Goal: Task Accomplishment & Management: Use online tool/utility

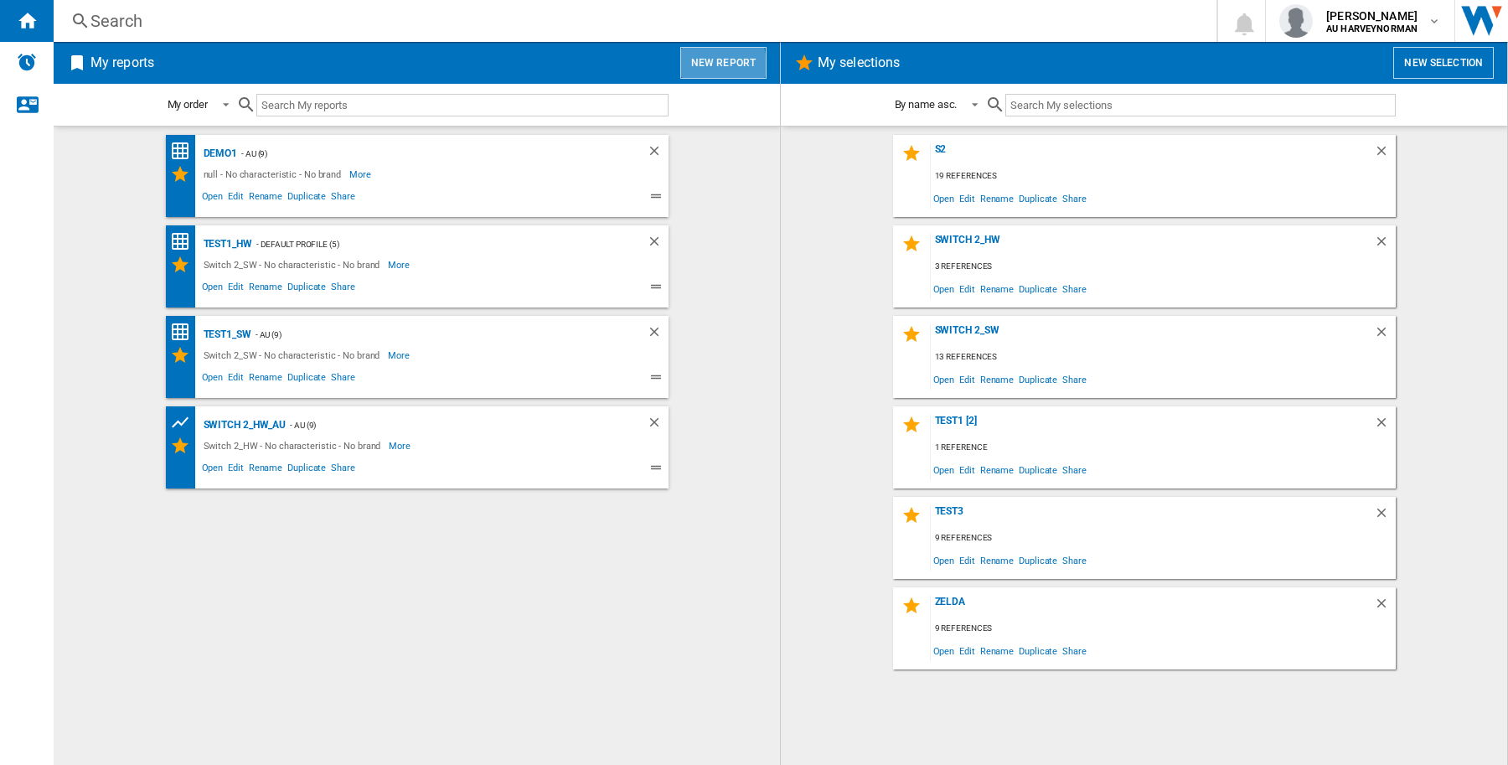
click at [699, 65] on button "New report" at bounding box center [723, 63] width 86 height 32
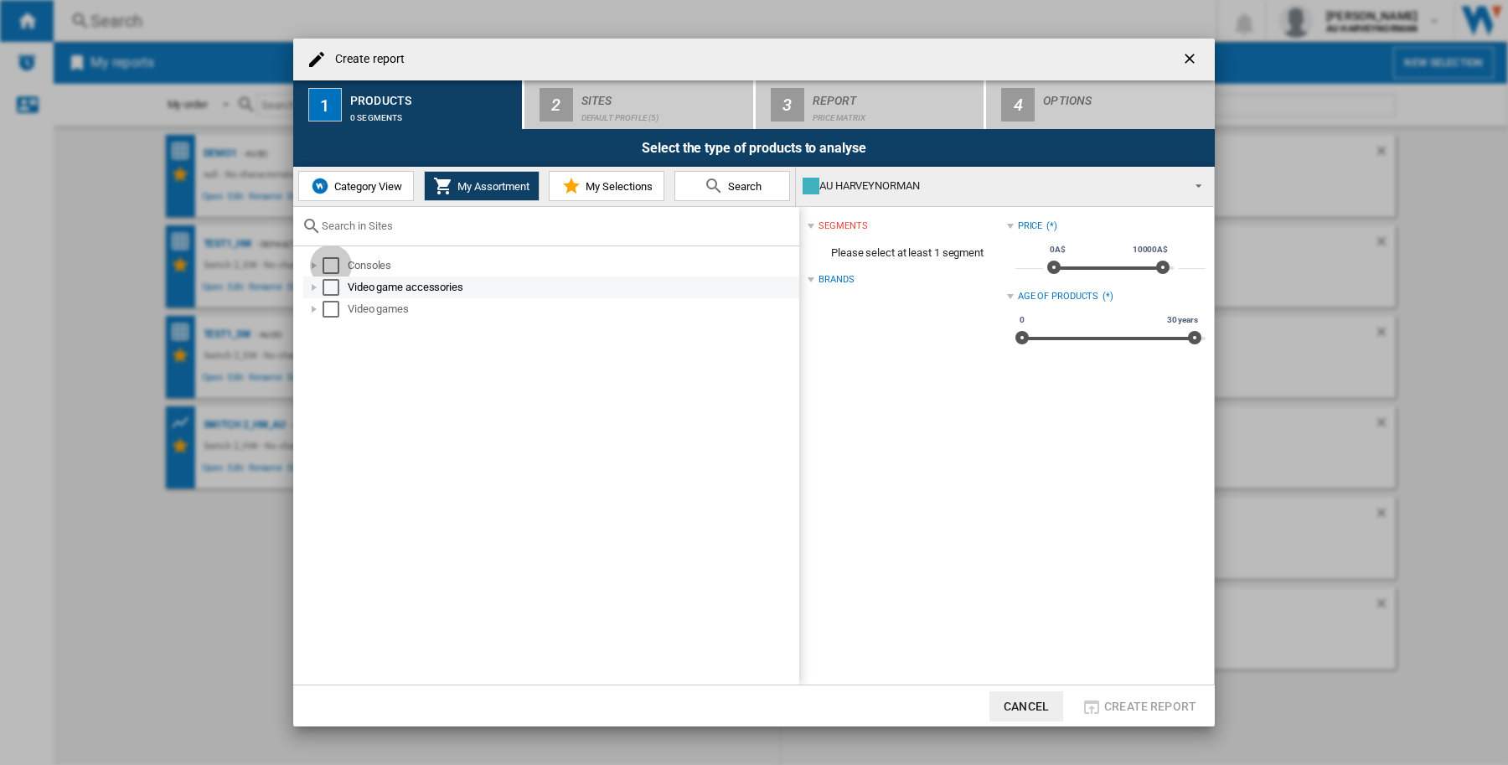
drag, startPoint x: 325, startPoint y: 265, endPoint x: 327, endPoint y: 285, distance: 20.3
click at [325, 266] on div "Select" at bounding box center [330, 265] width 17 height 17
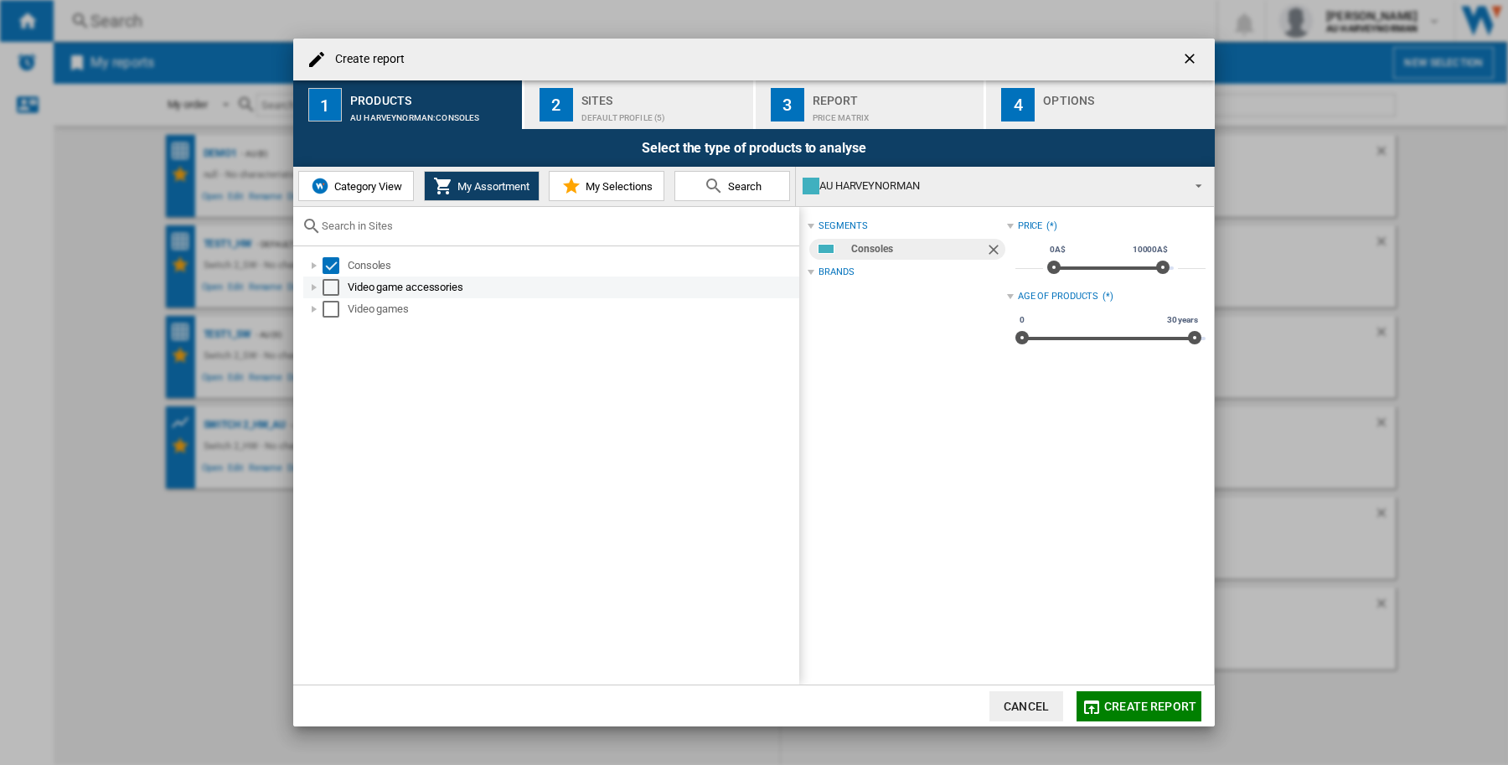
click at [327, 285] on div "Select" at bounding box center [330, 287] width 17 height 17
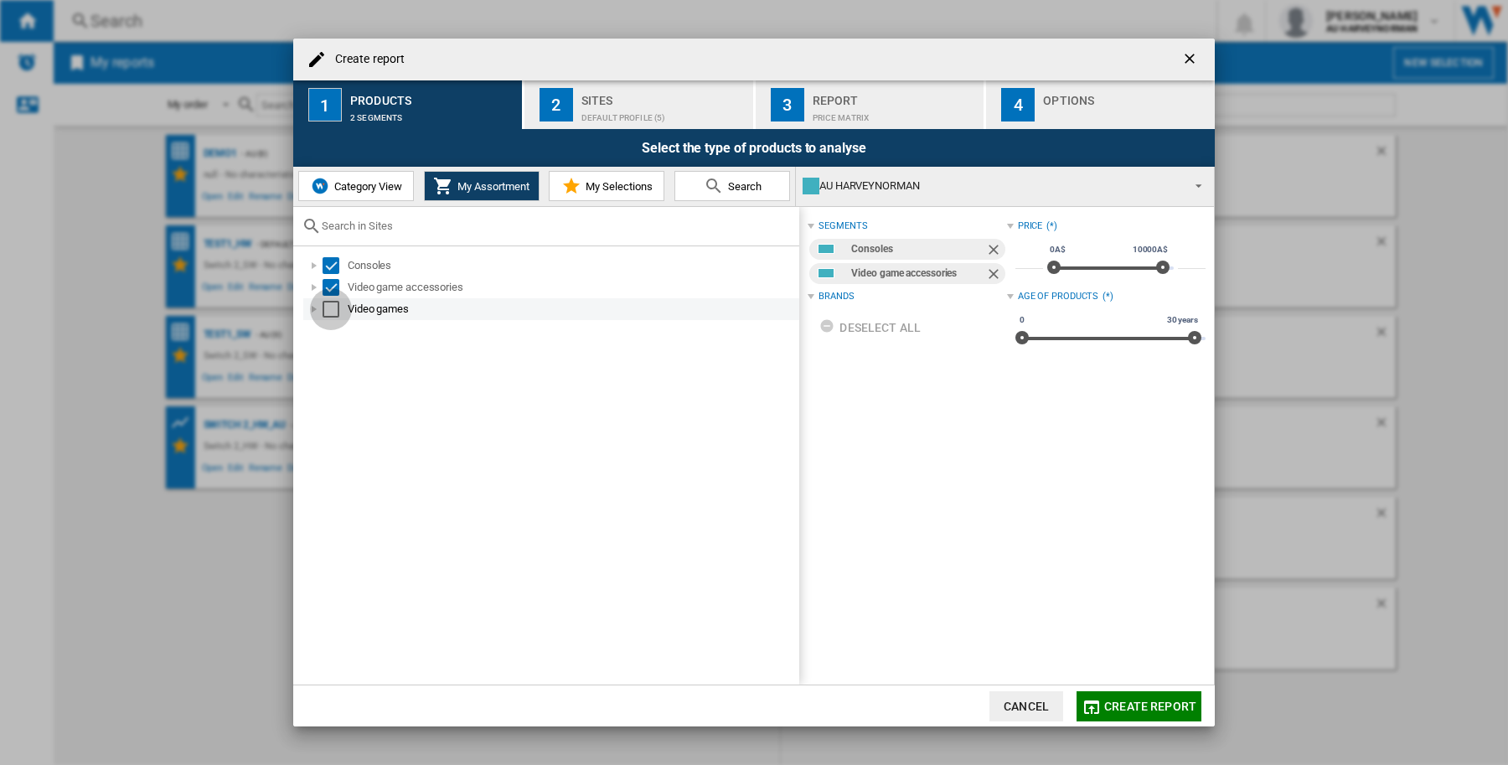
click at [329, 307] on div "Select" at bounding box center [330, 309] width 17 height 17
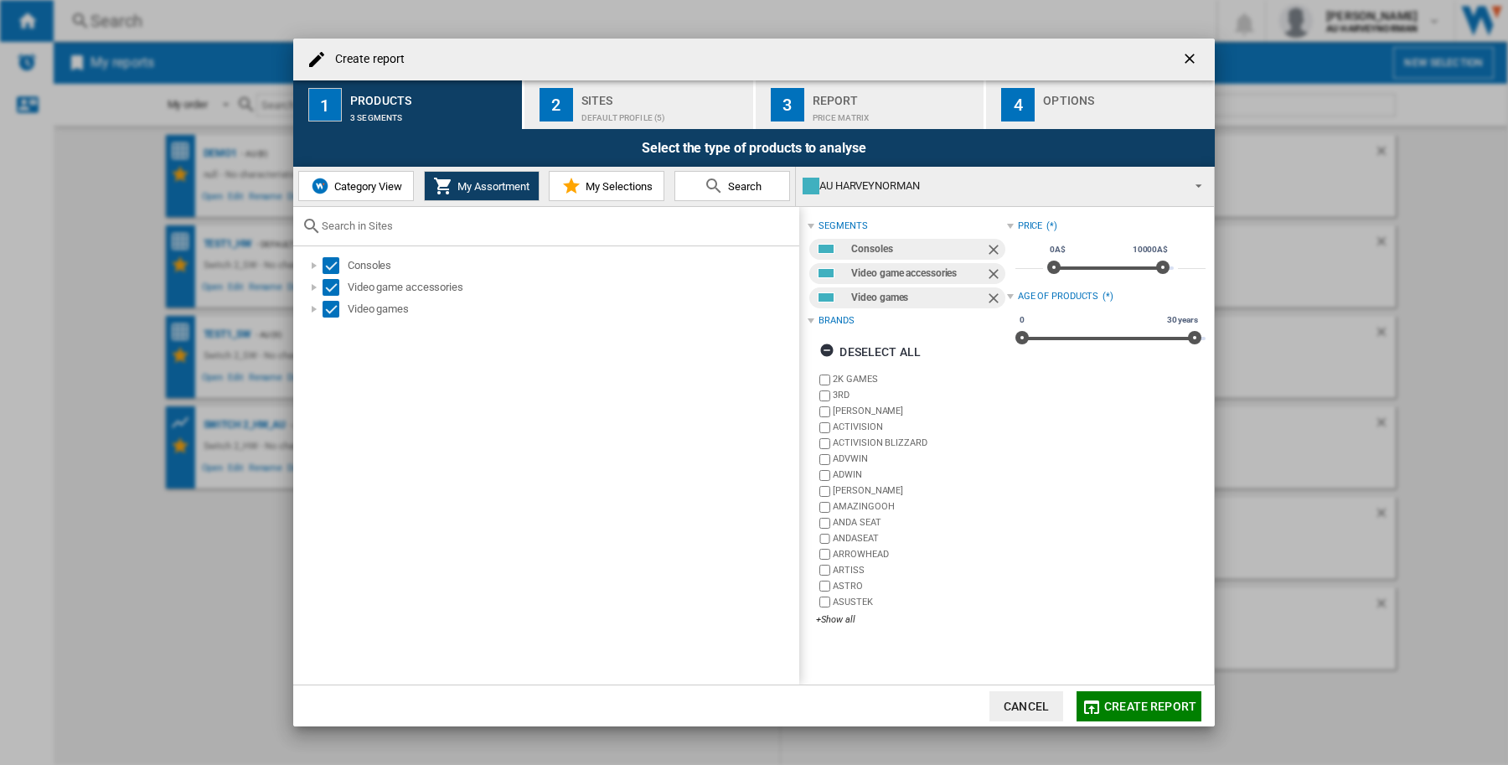
click at [593, 109] on div "Default profile (5)" at bounding box center [663, 114] width 165 height 18
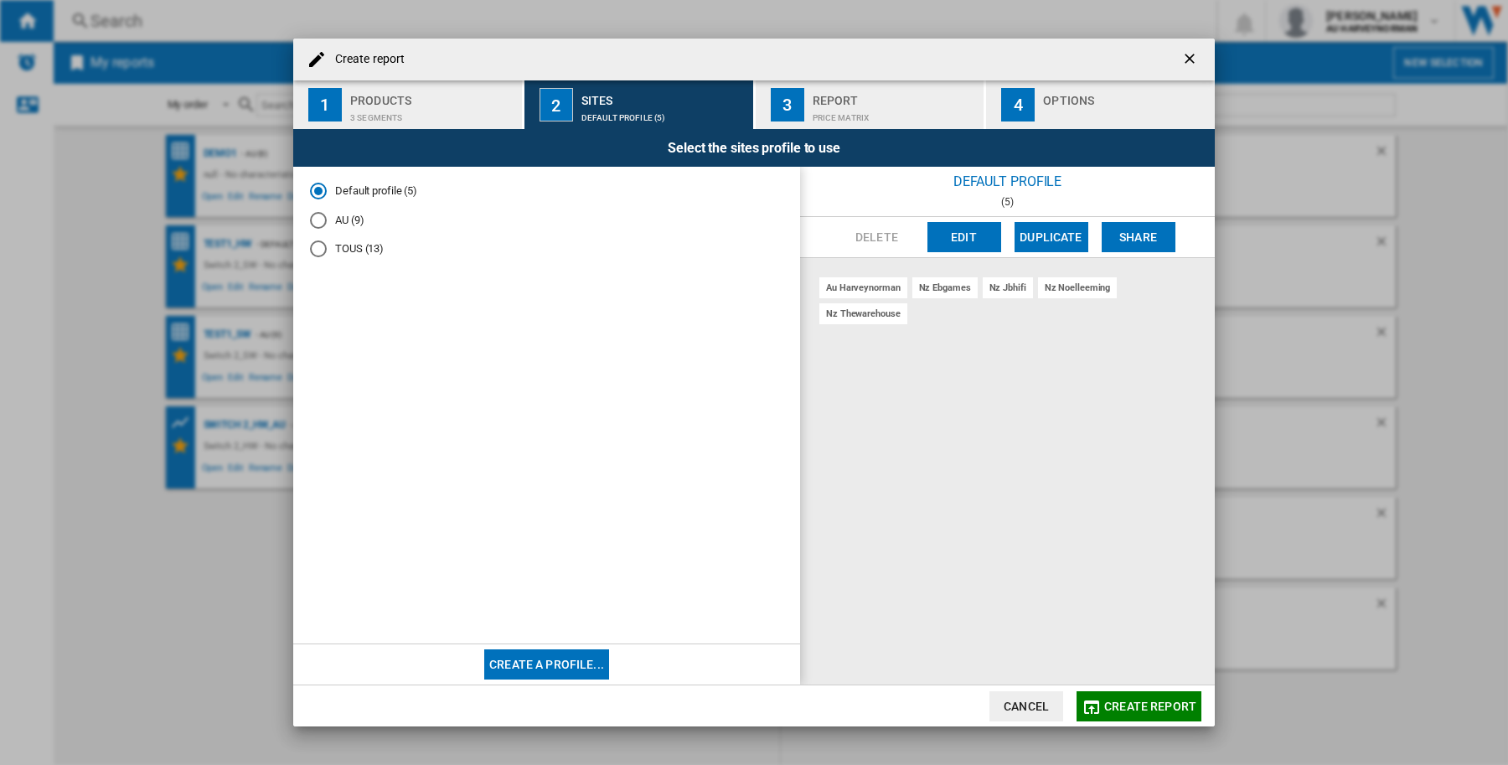
click at [320, 247] on div "TOUS (13)" at bounding box center [318, 248] width 17 height 17
click at [320, 193] on div "Default profile (5)" at bounding box center [318, 191] width 17 height 17
click at [319, 219] on div "AU (9)" at bounding box center [318, 220] width 17 height 17
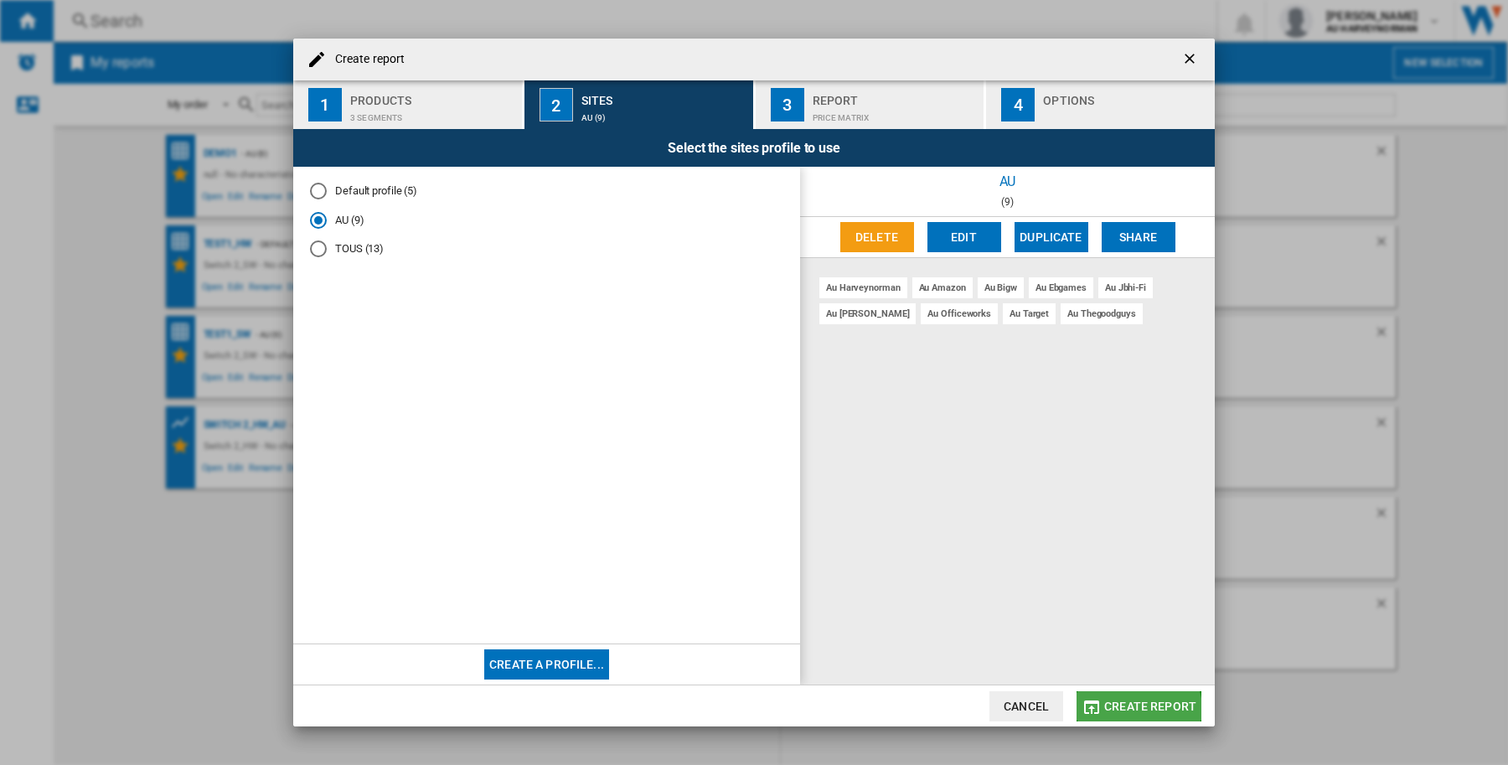
click at [1121, 716] on button "Create report" at bounding box center [1138, 706] width 125 height 30
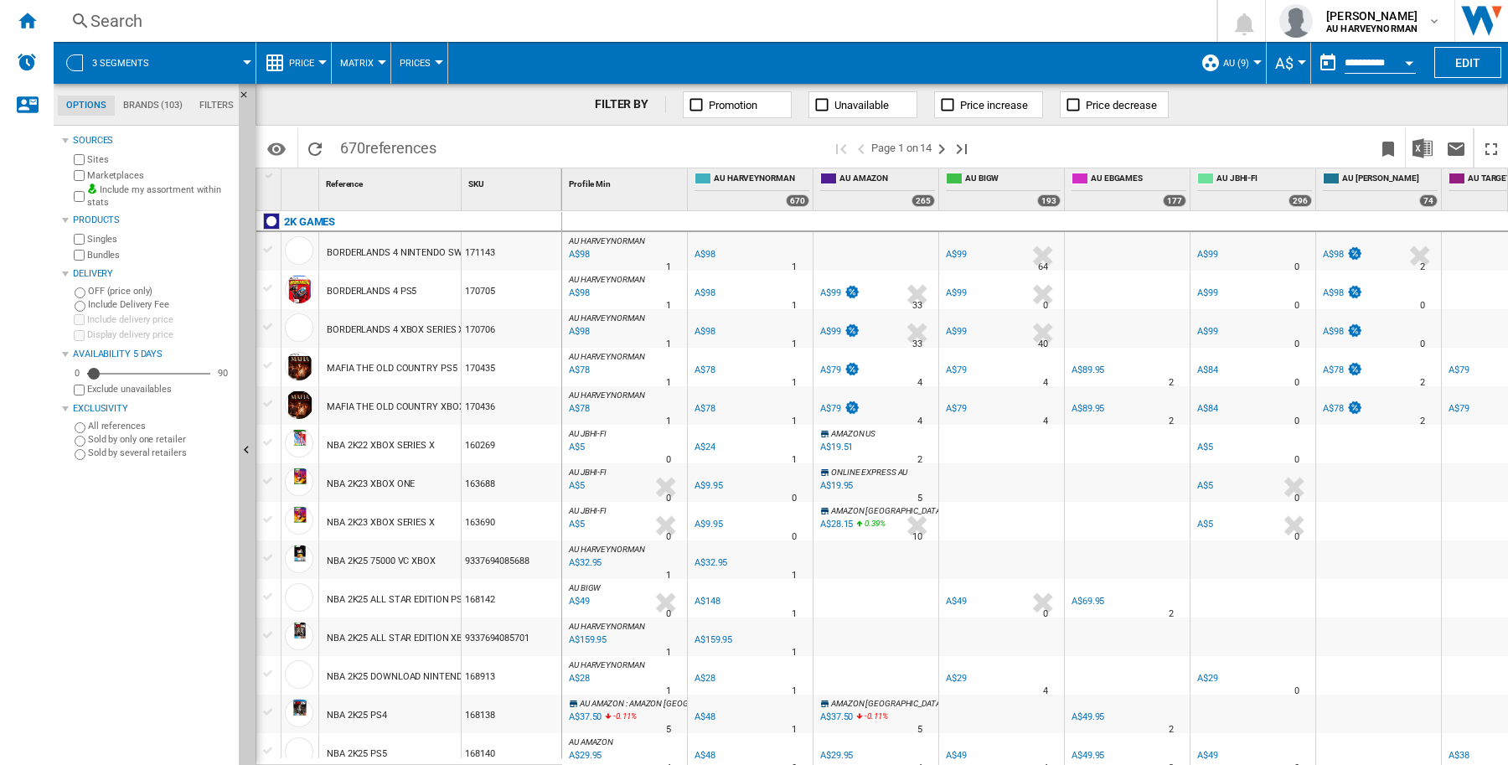
click at [240, 60] on span at bounding box center [210, 63] width 75 height 42
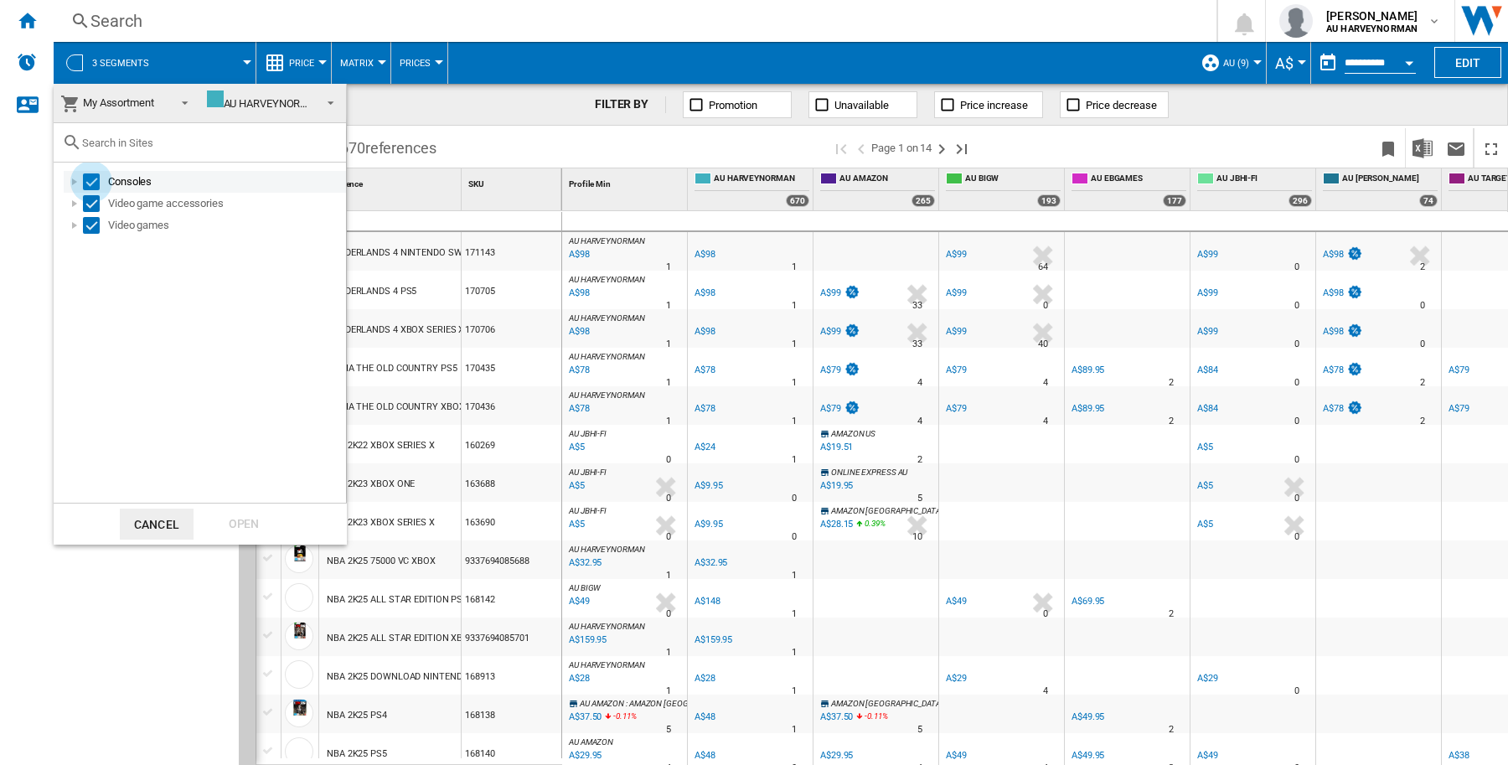
click at [90, 178] on div "Select" at bounding box center [91, 181] width 17 height 17
click at [226, 518] on div "Open" at bounding box center [244, 523] width 74 height 31
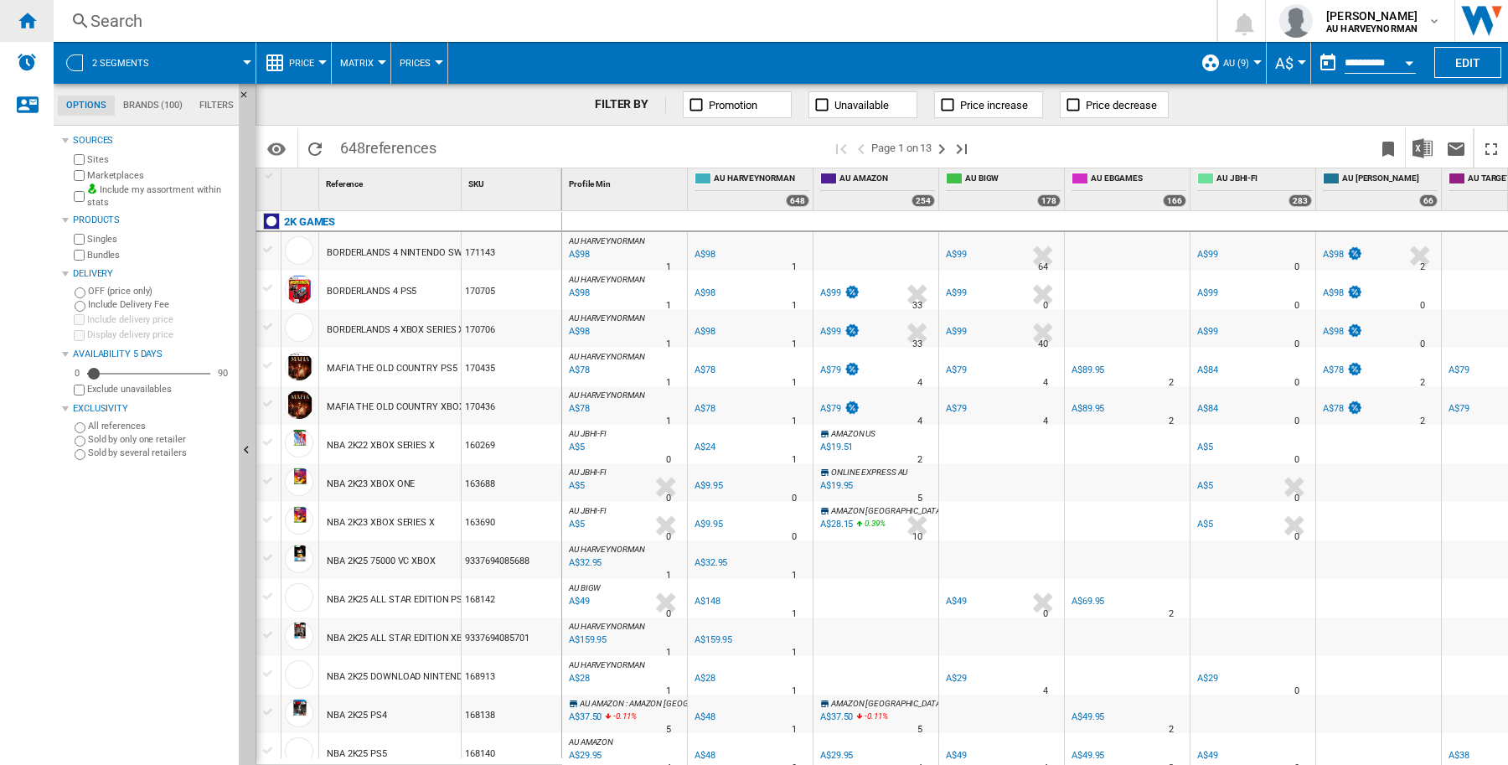
click at [19, 22] on ng-md-icon "Home" at bounding box center [27, 20] width 20 height 20
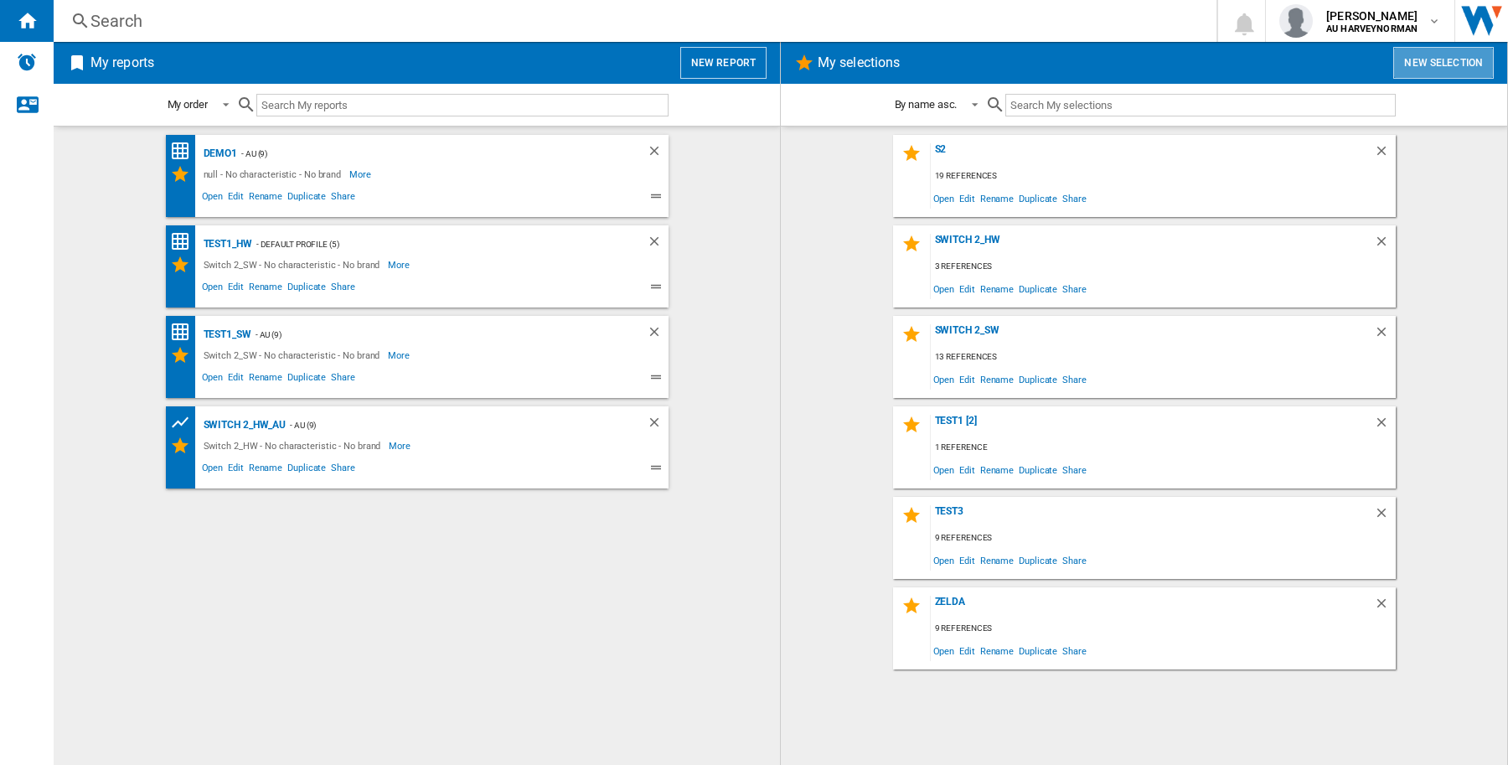
click at [1426, 70] on button "New selection" at bounding box center [1443, 63] width 101 height 32
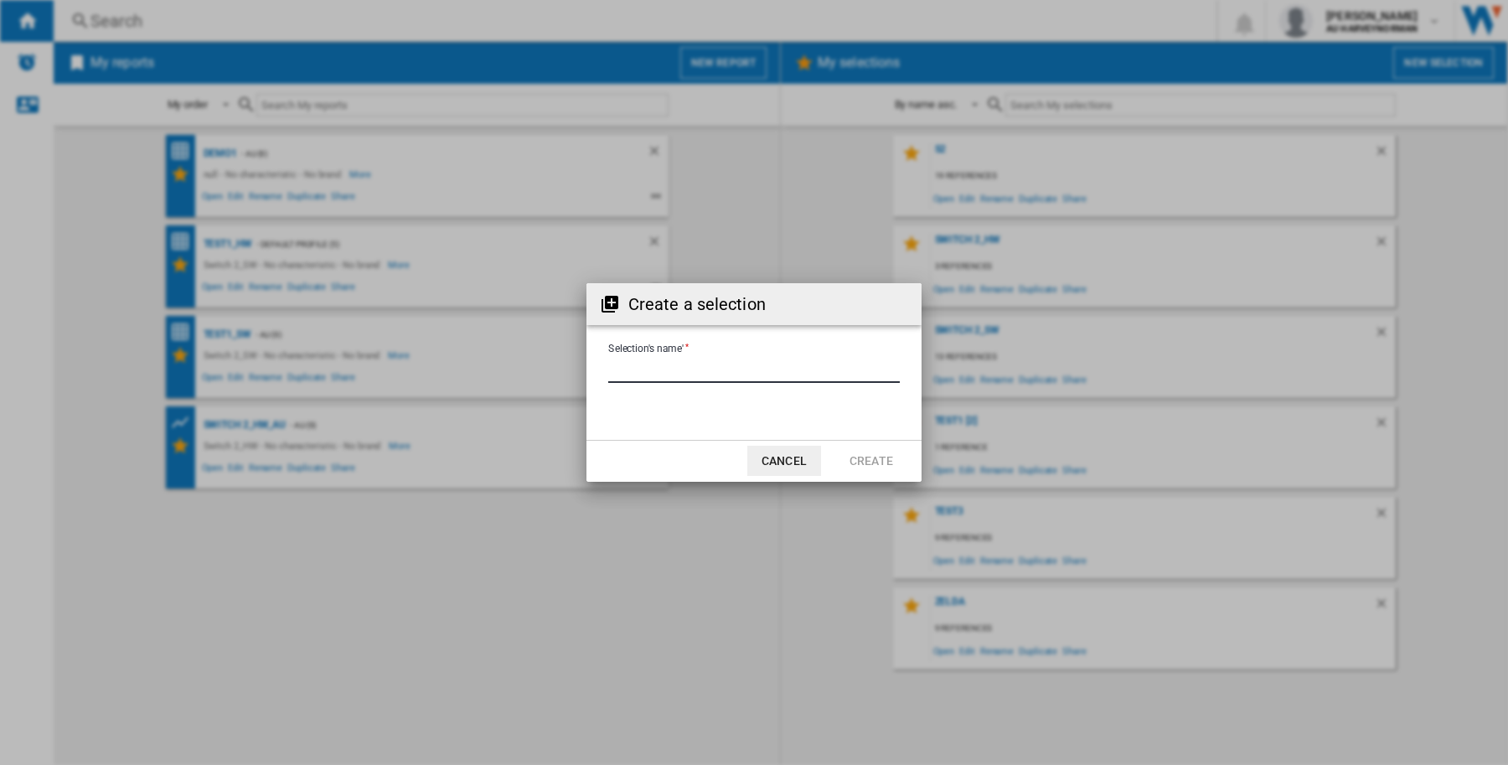
click at [658, 362] on input "Selection's name'" at bounding box center [753, 370] width 291 height 25
type input "**********"
click at [864, 455] on button "Create" at bounding box center [871, 461] width 74 height 30
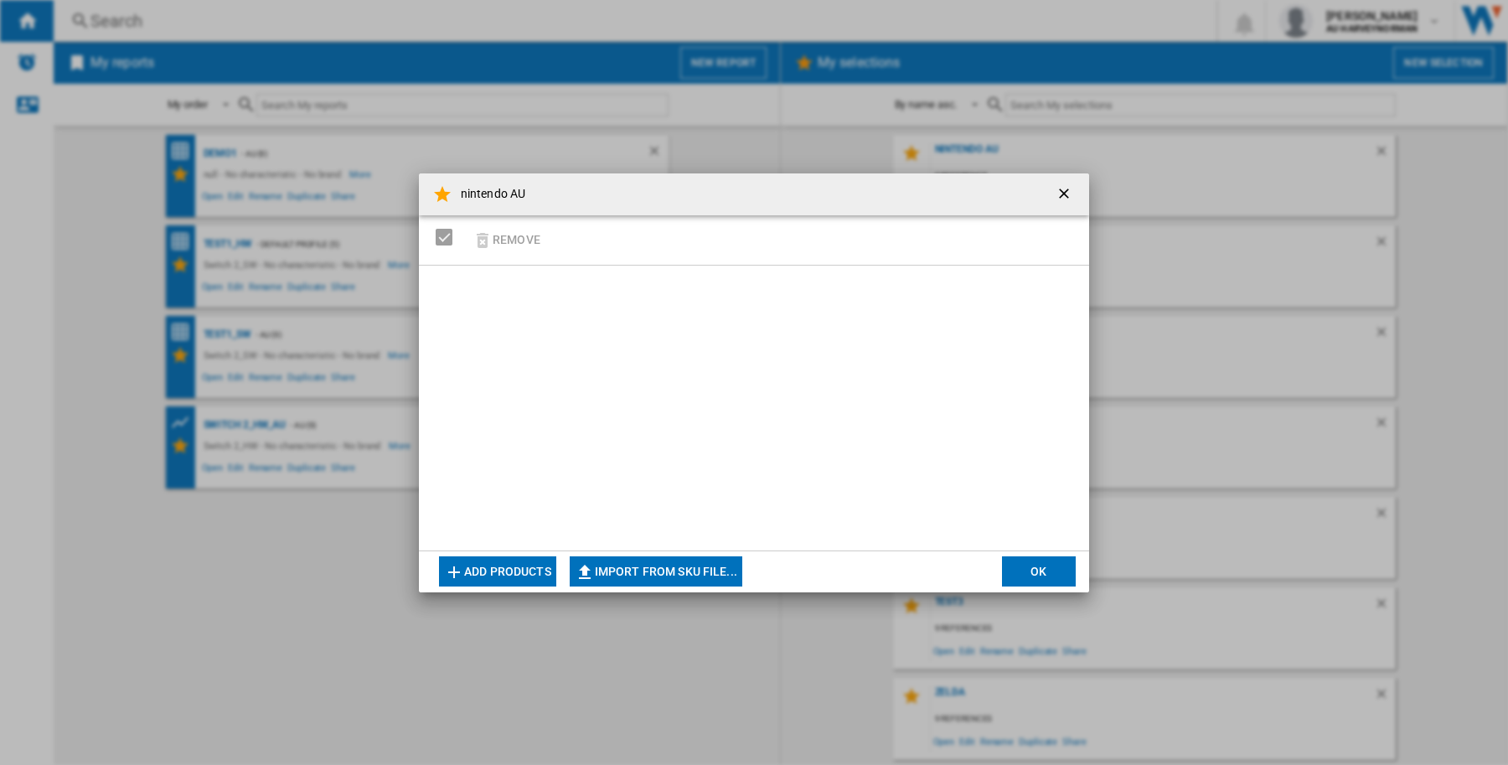
click at [748, 564] on md-dialog-actions "Add products Import from SKU file... Import manually... OK" at bounding box center [754, 571] width 670 height 42
click at [716, 572] on button "Import from SKU file..." at bounding box center [656, 571] width 173 height 30
type input "**********"
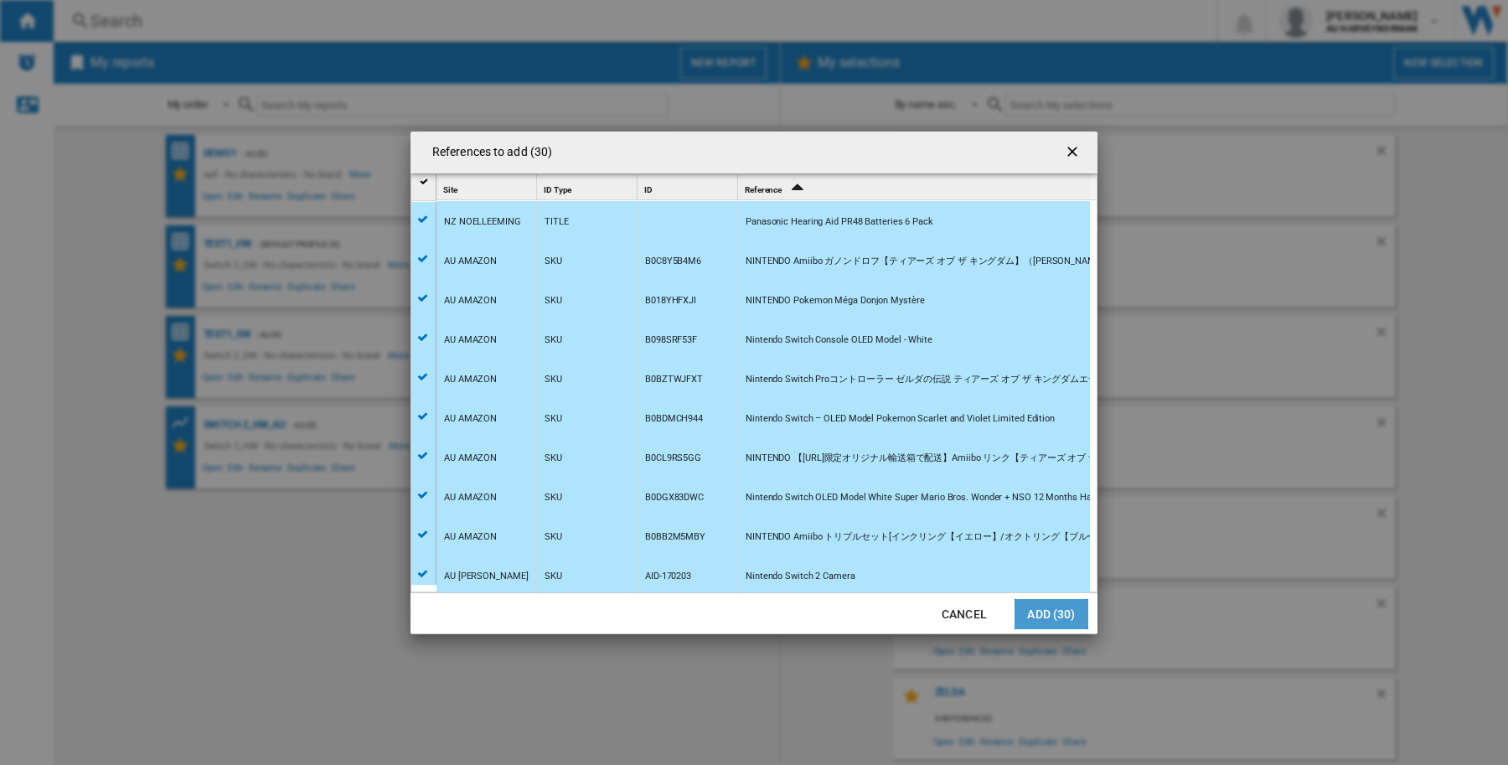
click at [1055, 616] on button "Add (30)" at bounding box center [1051, 614] width 74 height 30
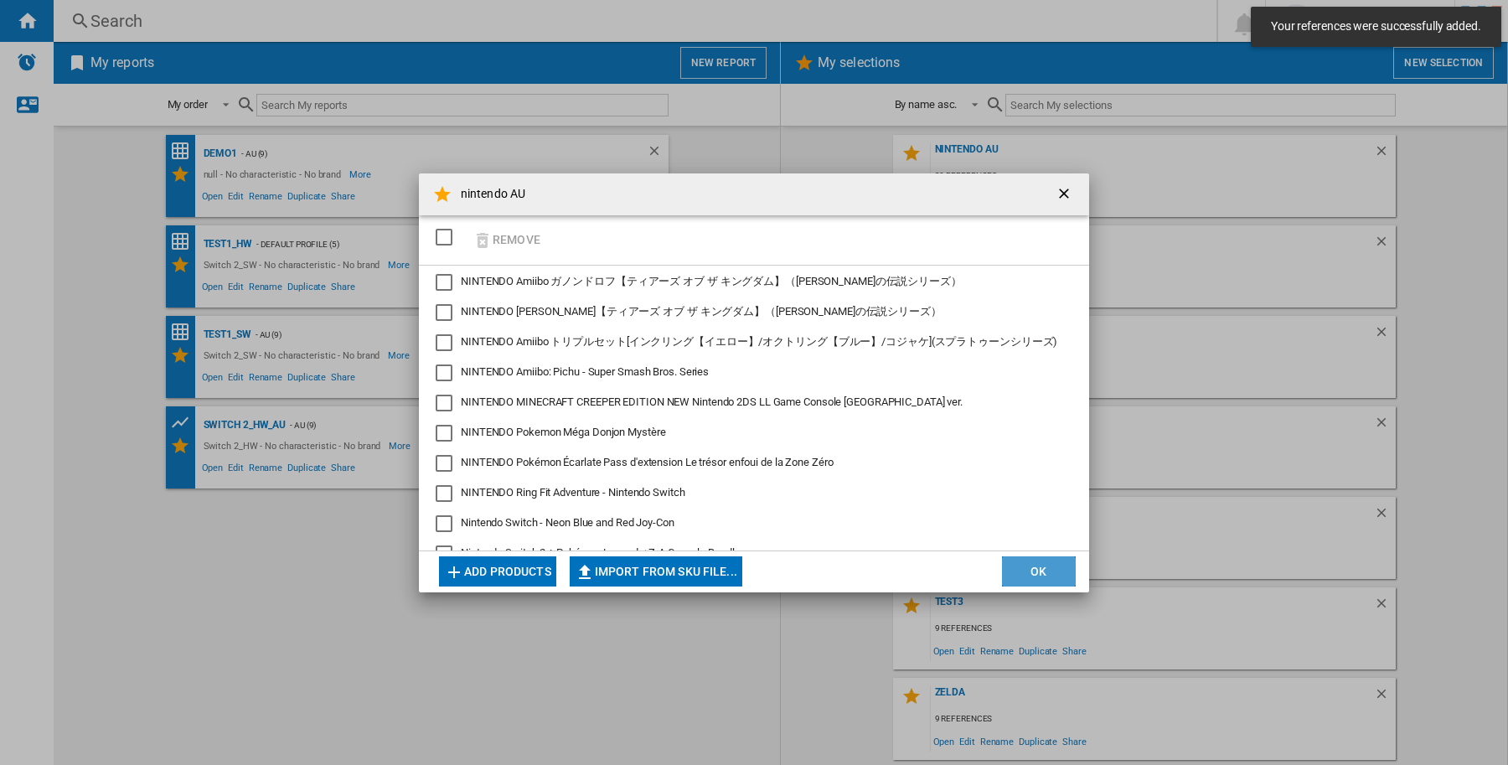
click at [1052, 576] on button "OK" at bounding box center [1039, 571] width 74 height 30
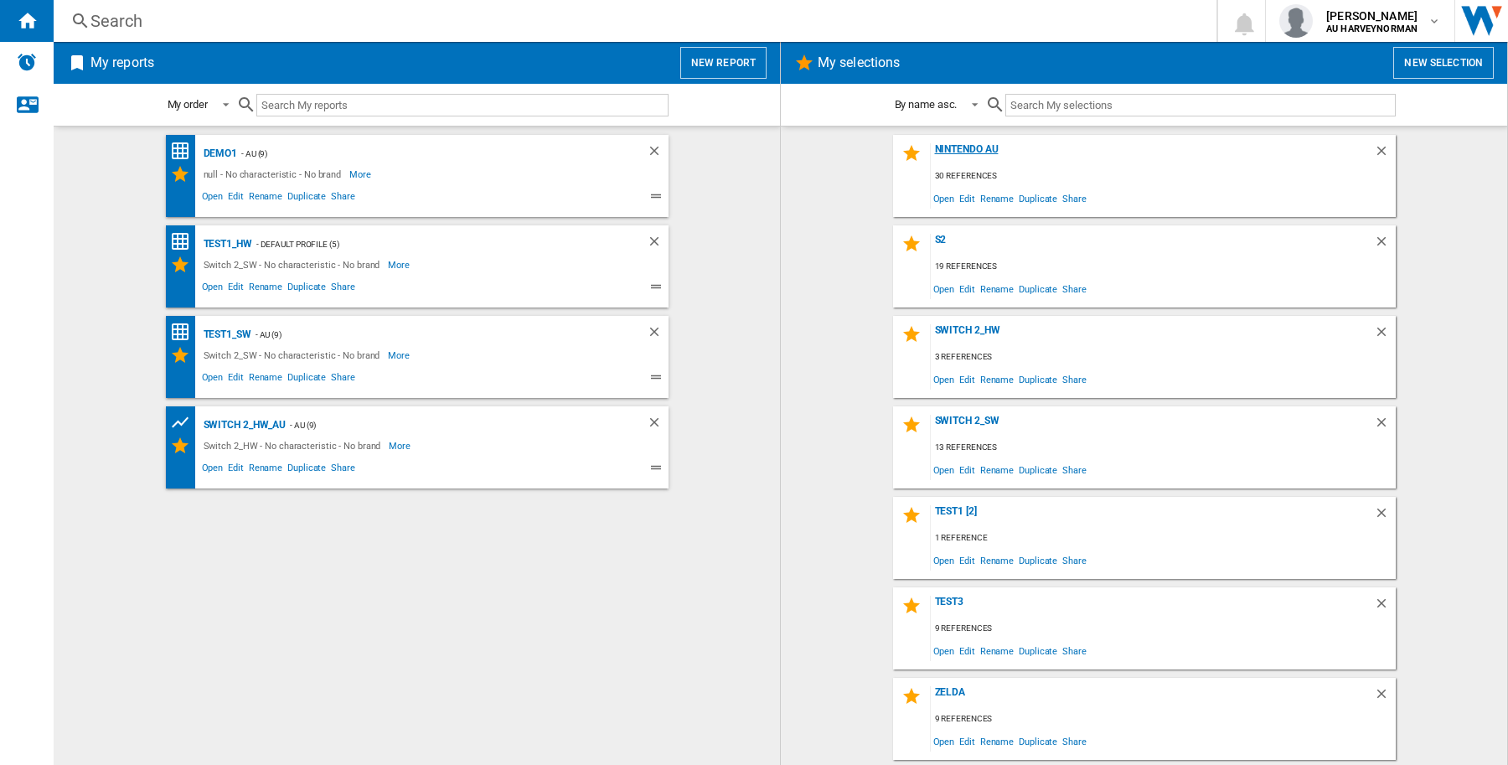
click at [976, 155] on div "nintendo AU" at bounding box center [1152, 154] width 443 height 23
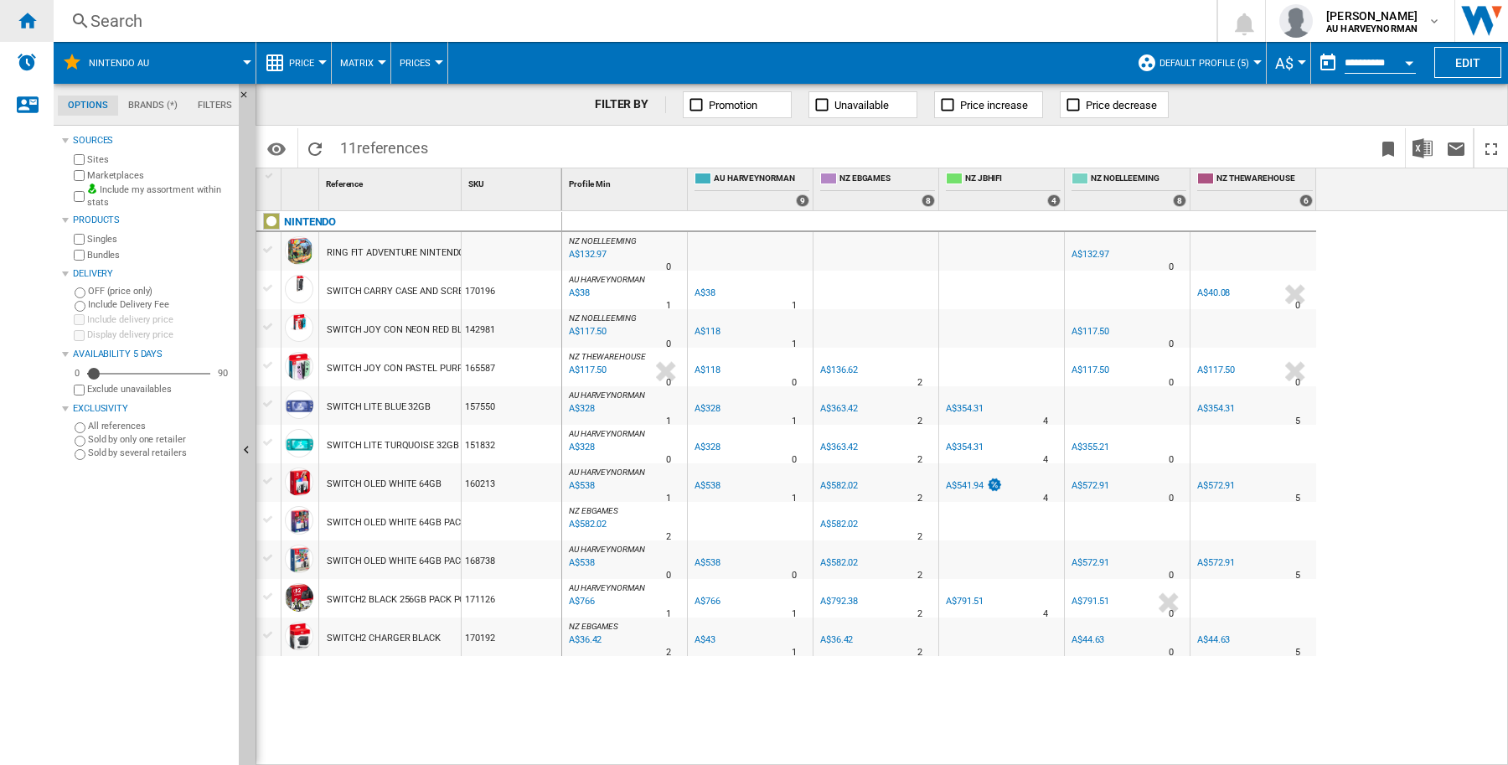
click at [29, 21] on ng-md-icon "Home" at bounding box center [27, 20] width 20 height 20
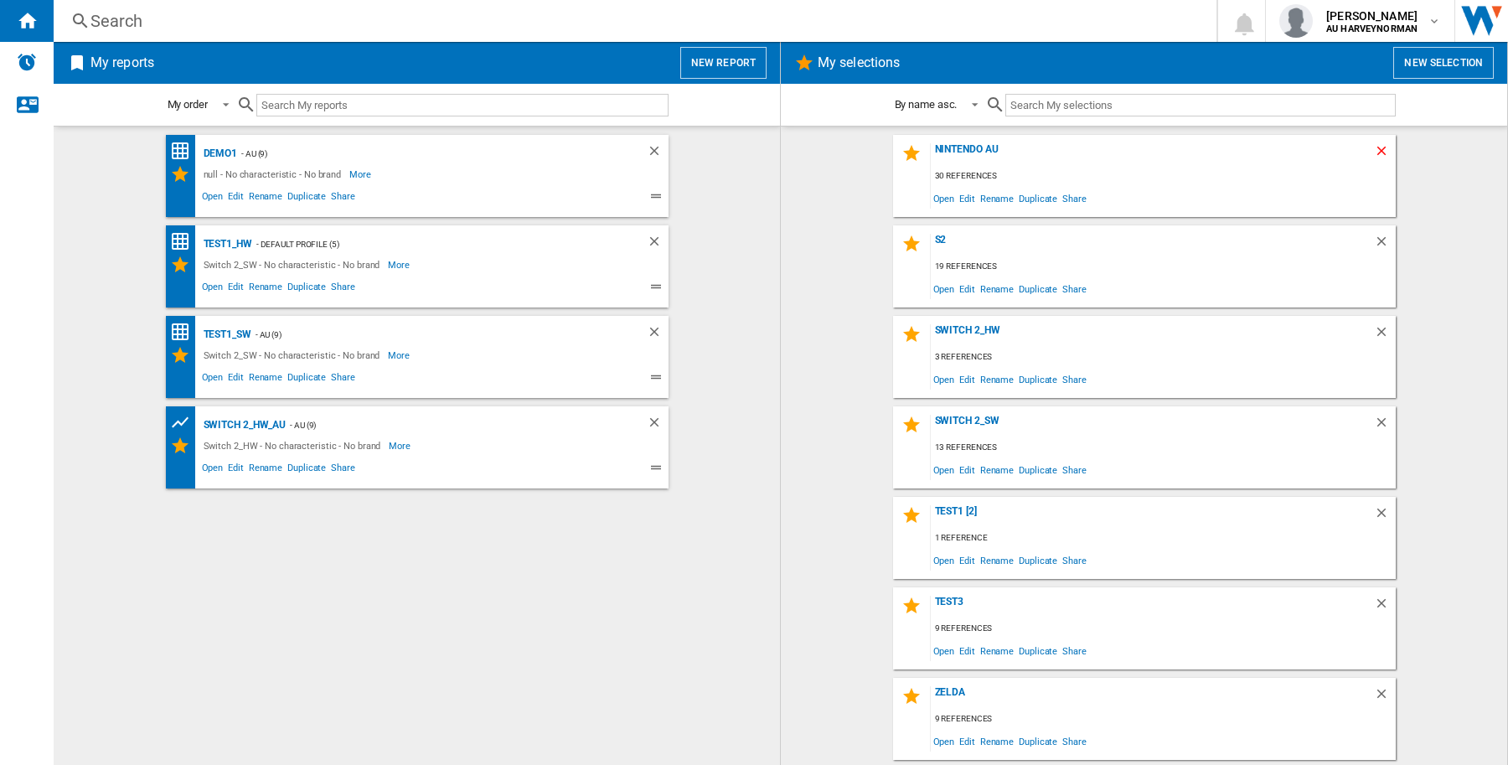
click at [1380, 147] on ng-md-icon "Delete" at bounding box center [1384, 153] width 20 height 20
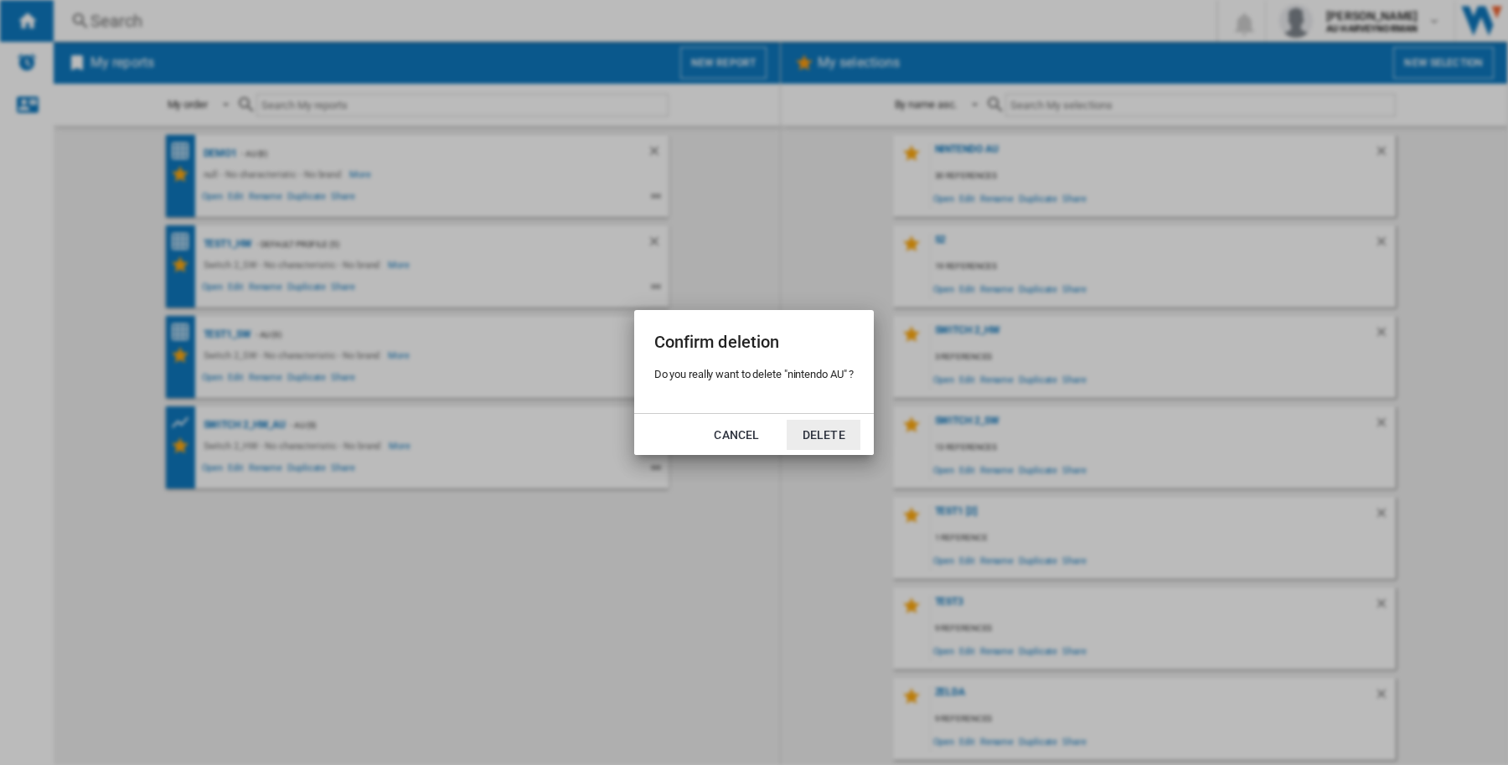
click at [817, 574] on div "Confirm deletion Do you really want to delete "nintendo AU" ? Cancel Delete" at bounding box center [754, 382] width 1508 height 765
click at [713, 428] on button "Cancel" at bounding box center [736, 435] width 74 height 30
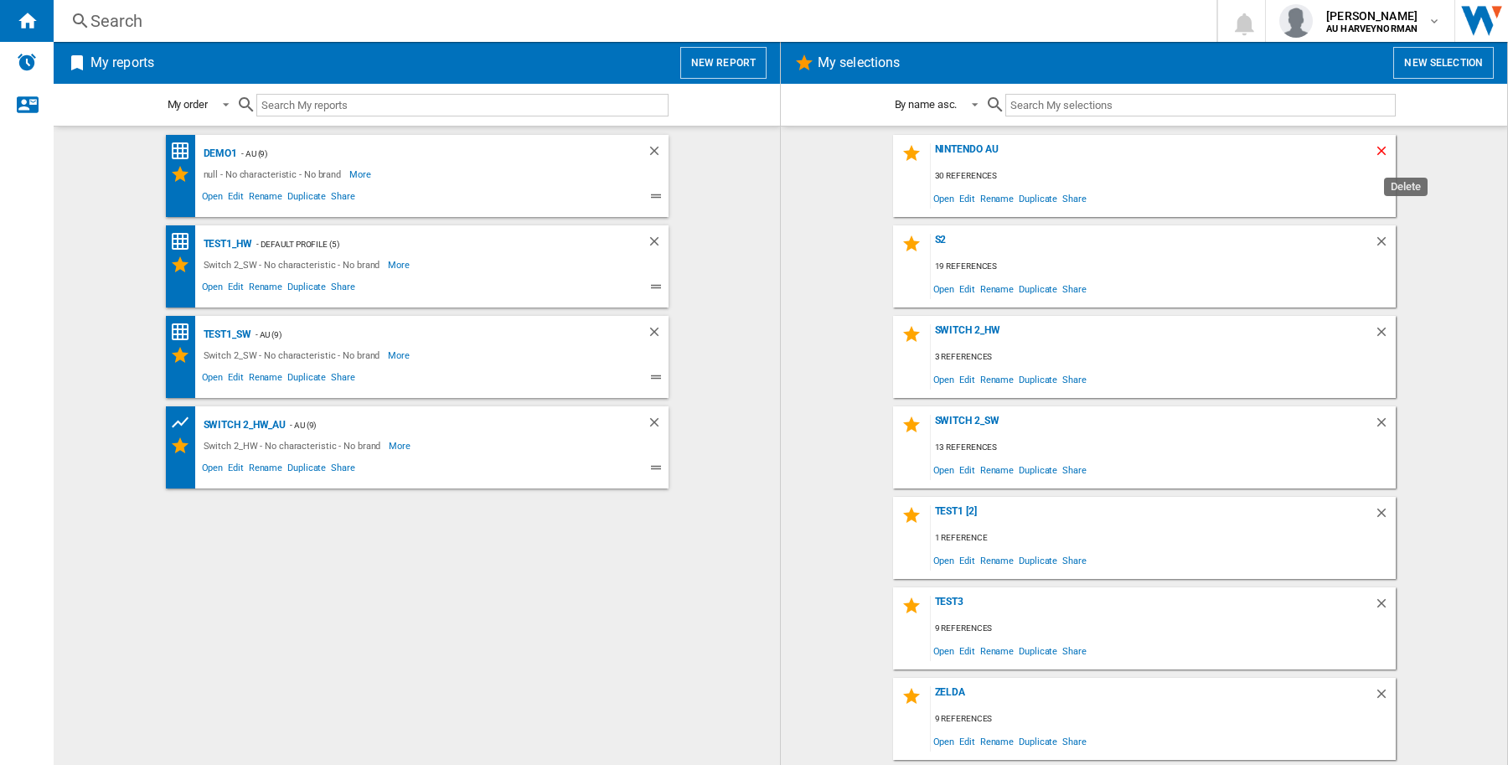
click at [1382, 151] on ng-md-icon "Delete" at bounding box center [1384, 153] width 20 height 20
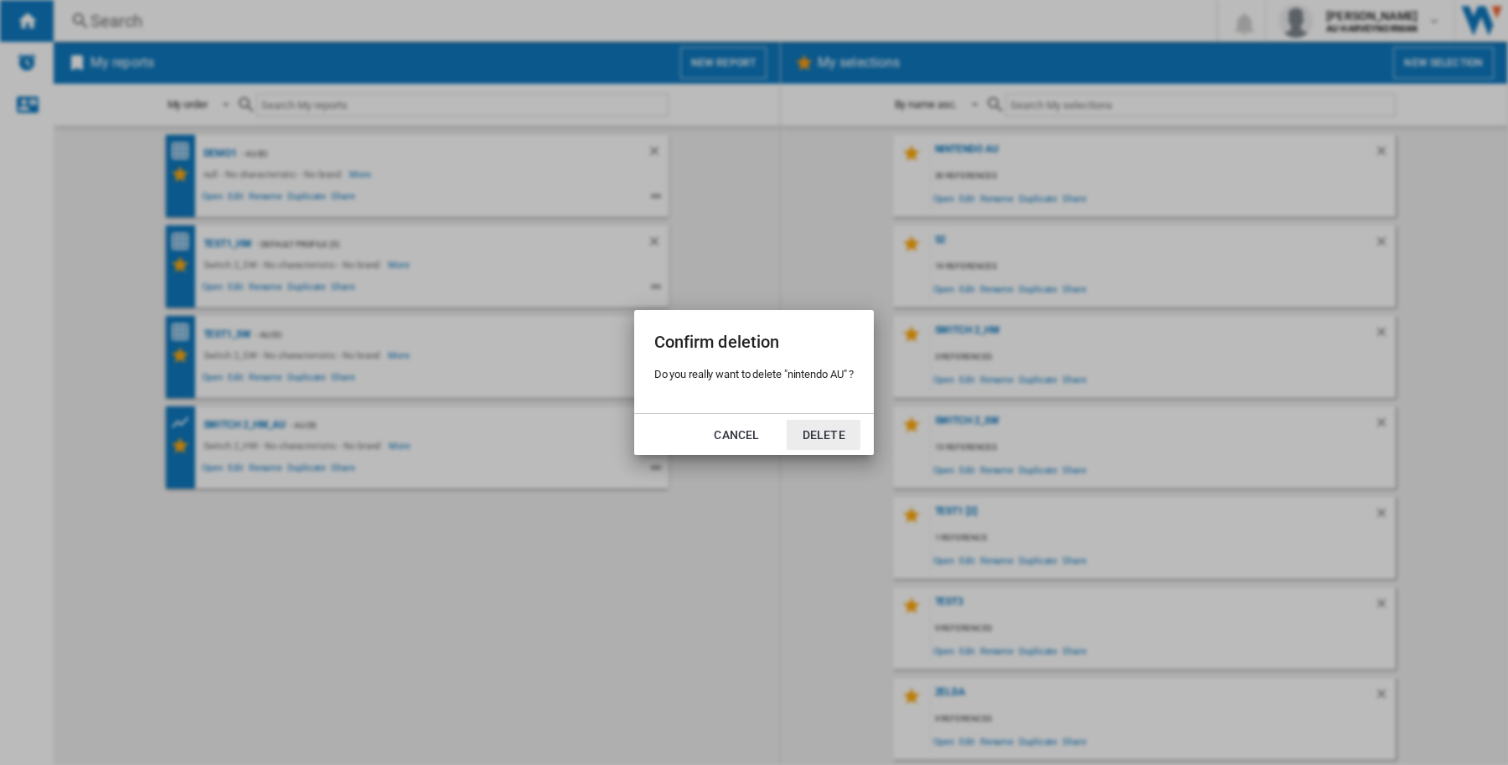
click at [830, 434] on button "Delete" at bounding box center [823, 435] width 74 height 30
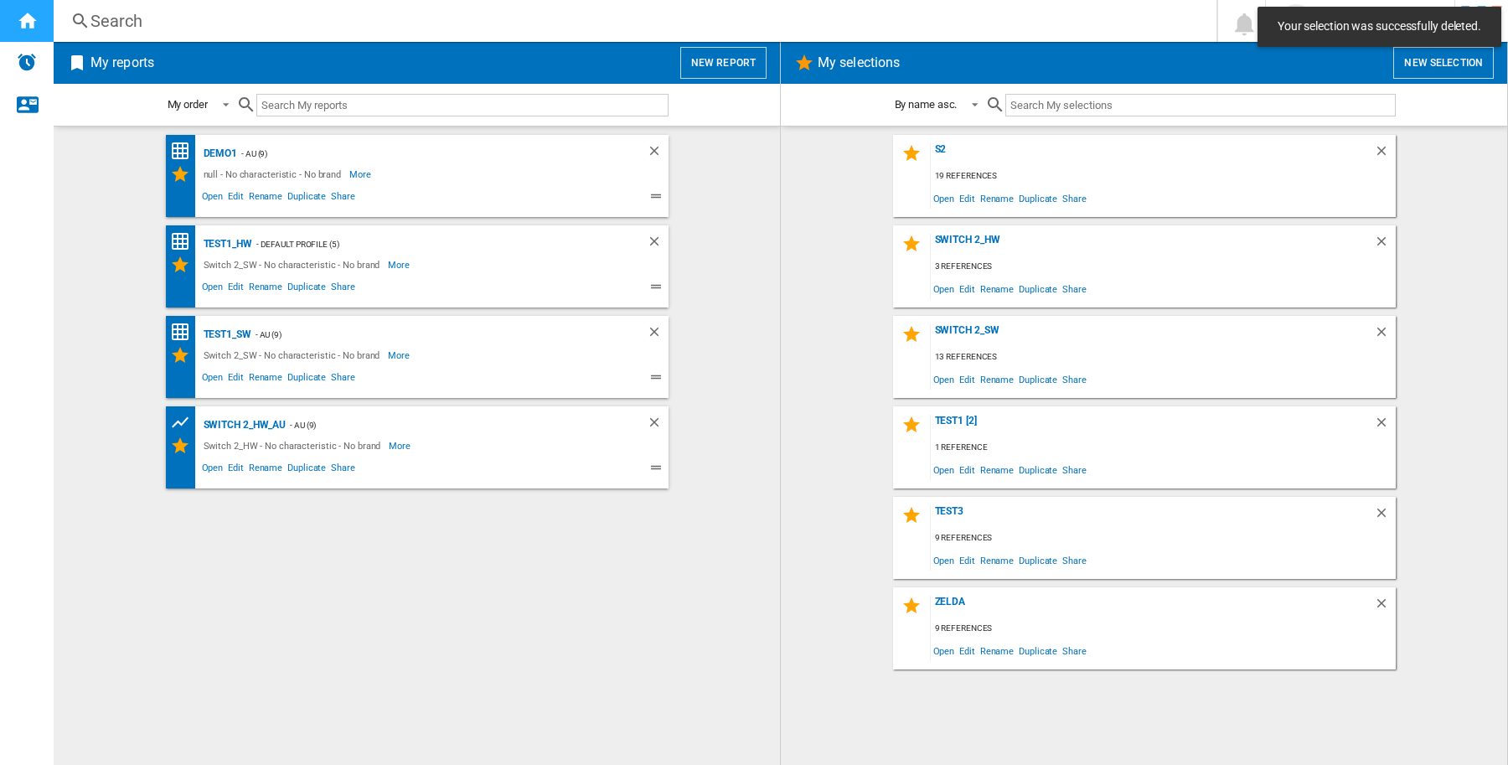
click at [38, 22] on div "Home" at bounding box center [27, 21] width 54 height 42
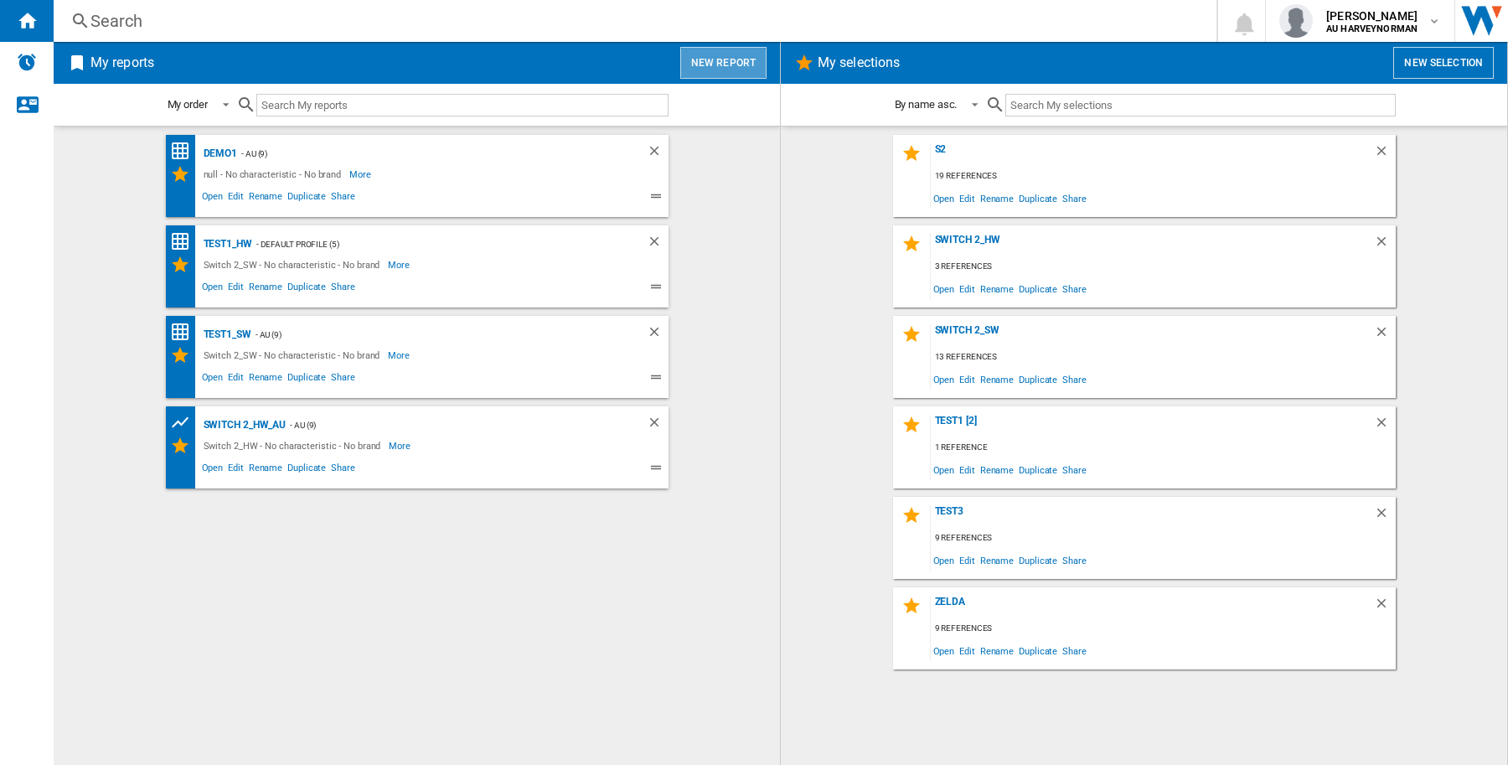
click at [730, 69] on button "New report" at bounding box center [723, 63] width 86 height 32
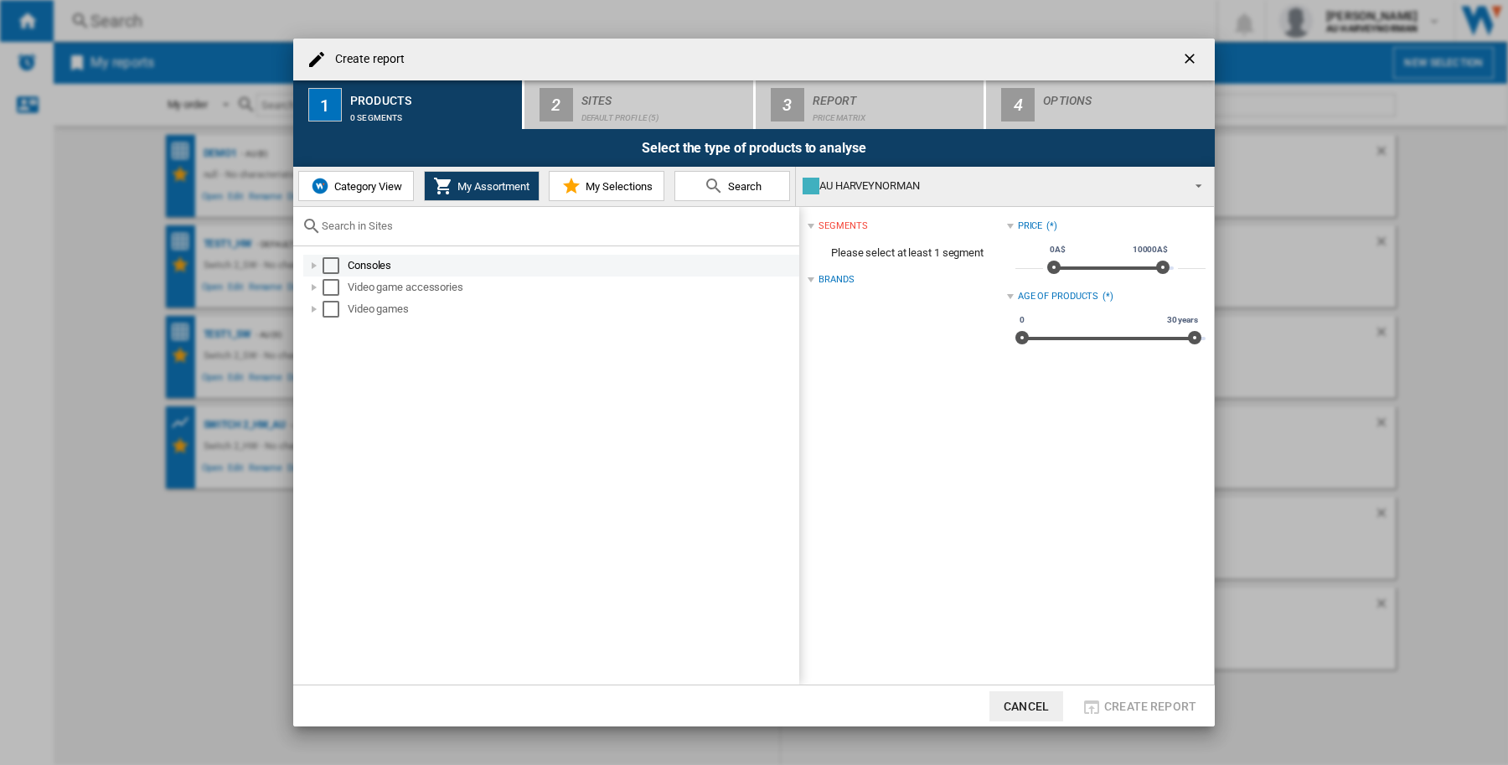
click at [323, 260] on div "Select" at bounding box center [330, 265] width 17 height 17
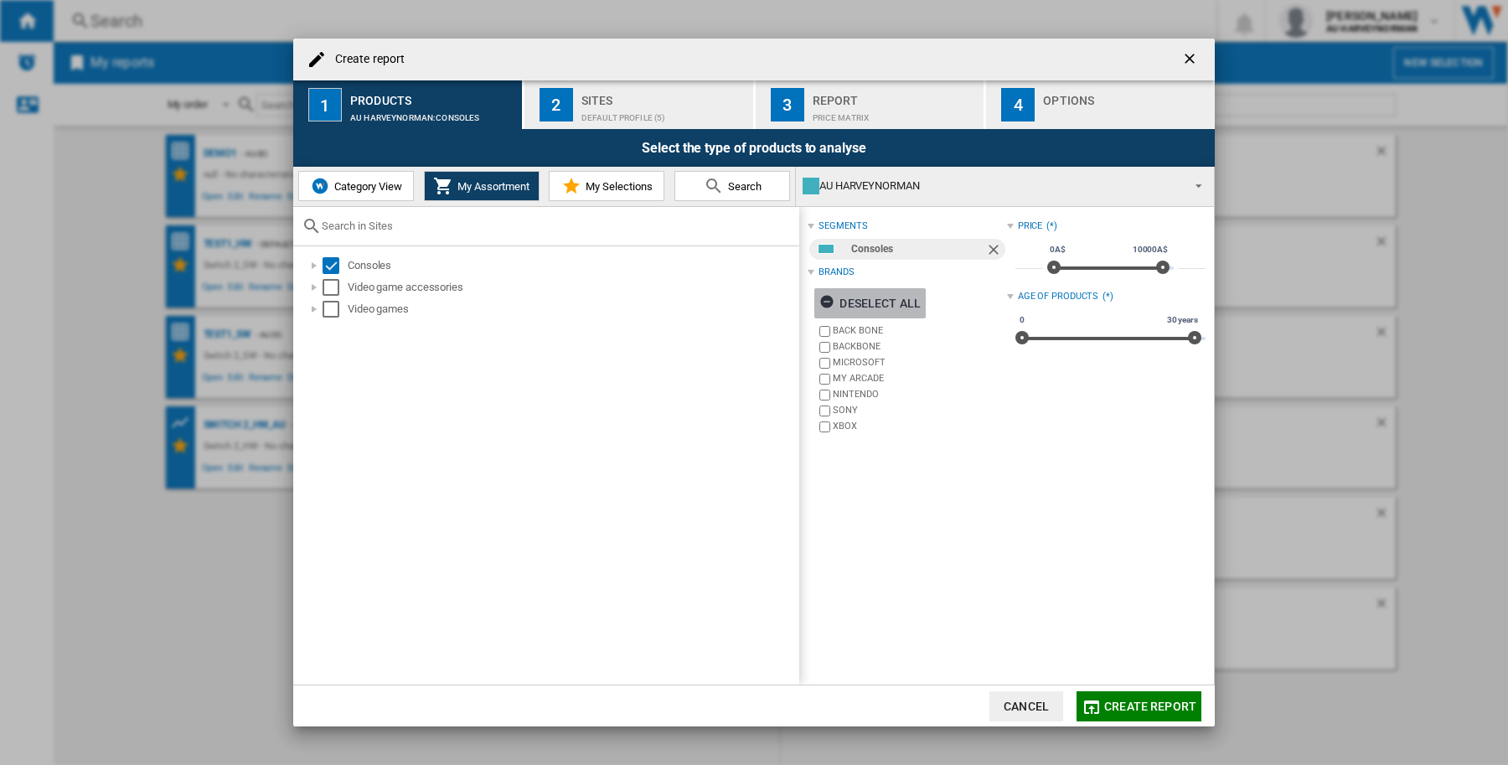
click at [826, 302] on ng-md-icon "Create report ..." at bounding box center [829, 304] width 20 height 20
click at [1149, 708] on span "Create report" at bounding box center [1150, 705] width 92 height 13
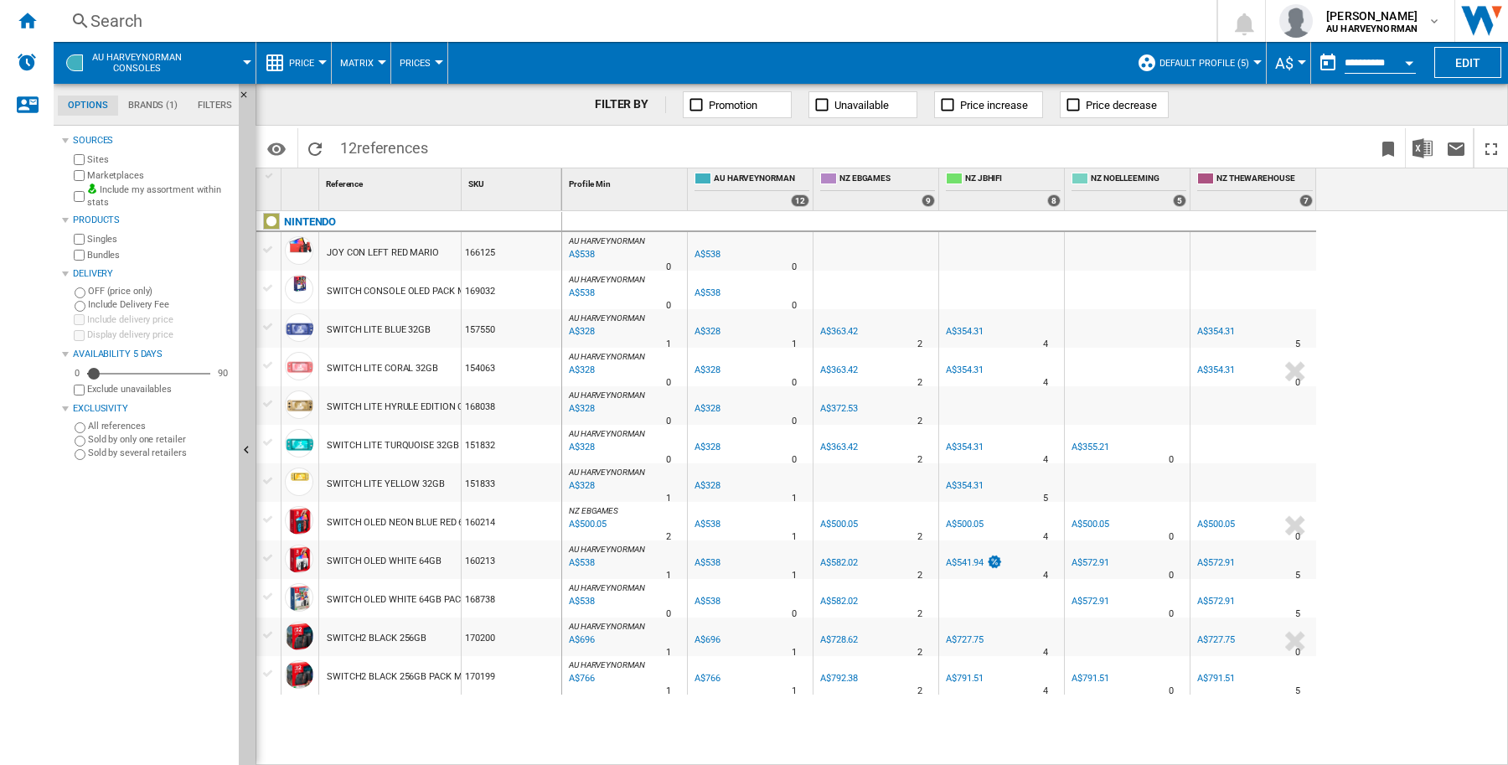
click at [1245, 56] on button "Default profile (5)" at bounding box center [1208, 63] width 98 height 42
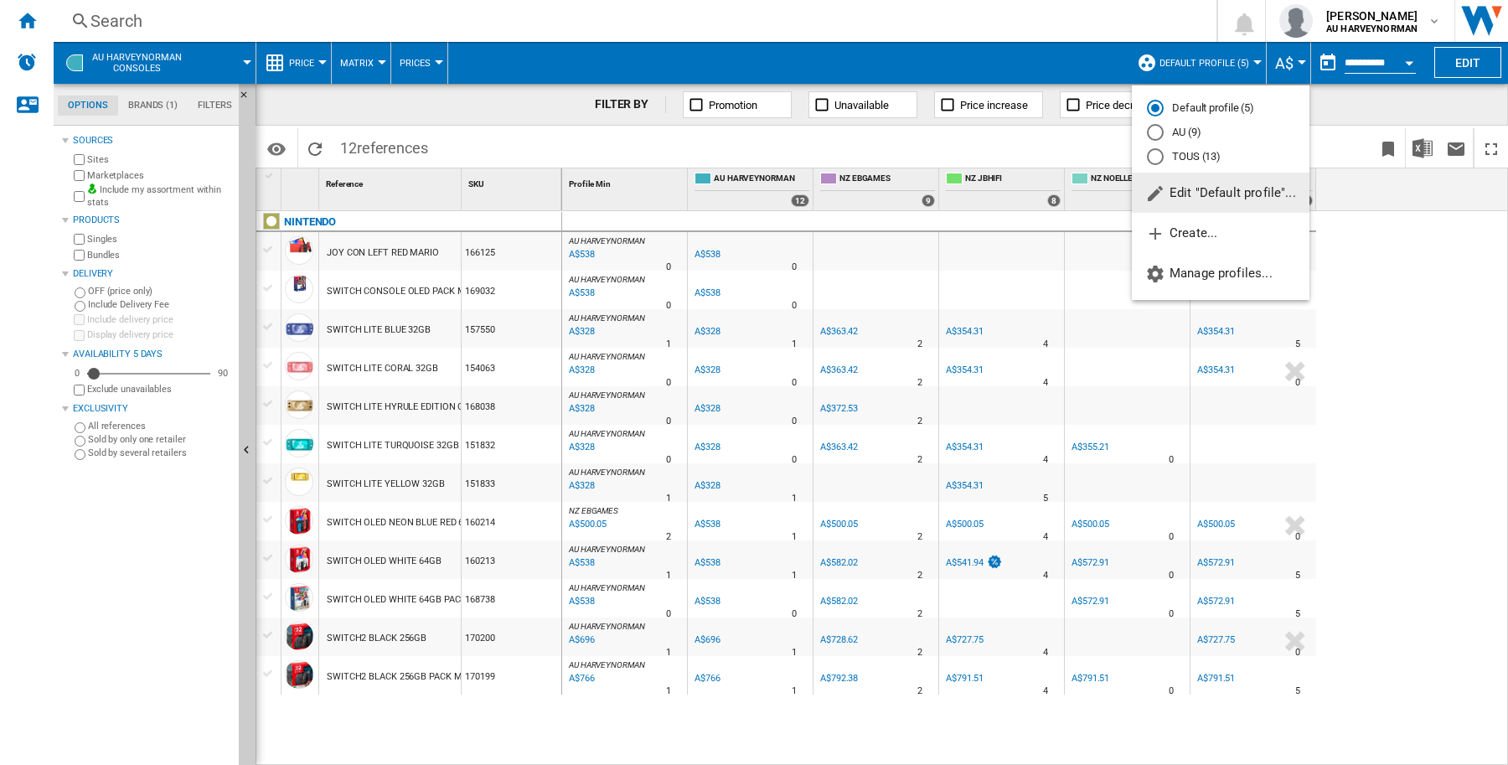
click at [1149, 131] on div "AU (9)" at bounding box center [1155, 132] width 17 height 17
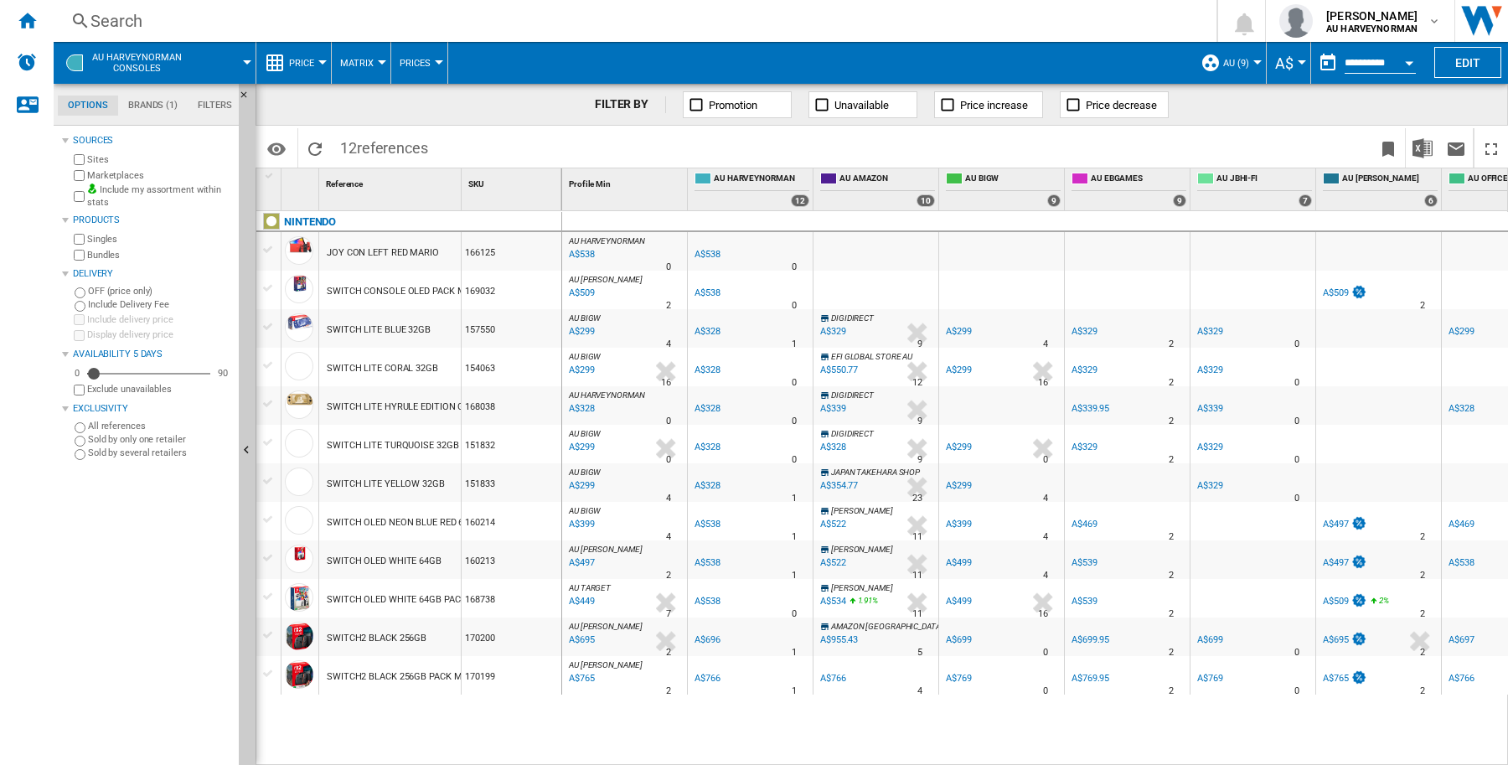
click at [245, 64] on div at bounding box center [247, 62] width 8 height 4
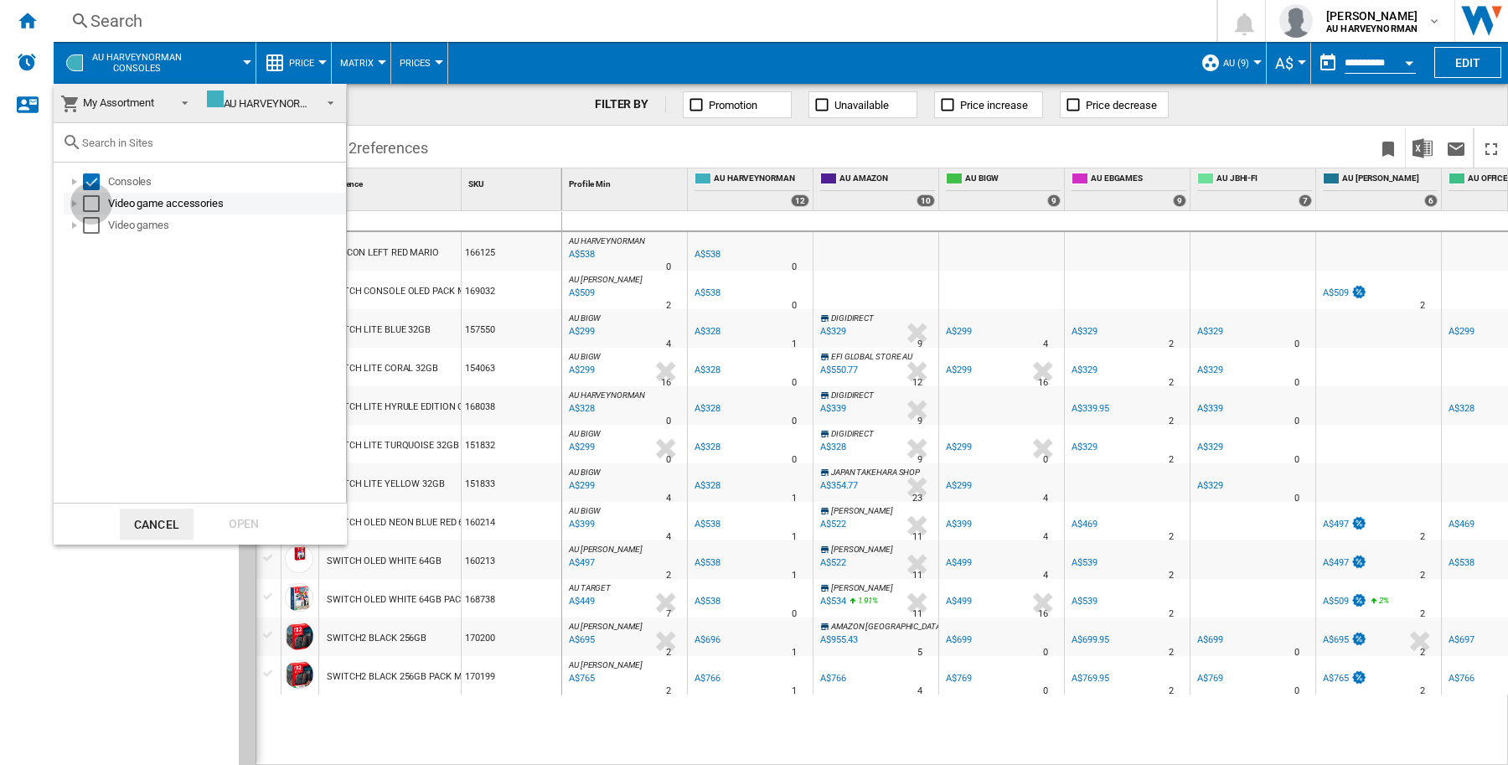
click at [90, 204] on div "Select" at bounding box center [91, 203] width 17 height 17
click at [81, 228] on div at bounding box center [74, 225] width 17 height 17
click at [90, 223] on div "Select" at bounding box center [91, 225] width 17 height 17
drag, startPoint x: 396, startPoint y: 727, endPoint x: 390, endPoint y: 709, distance: 19.3
click at [396, 725] on md-backdrop at bounding box center [754, 382] width 1508 height 765
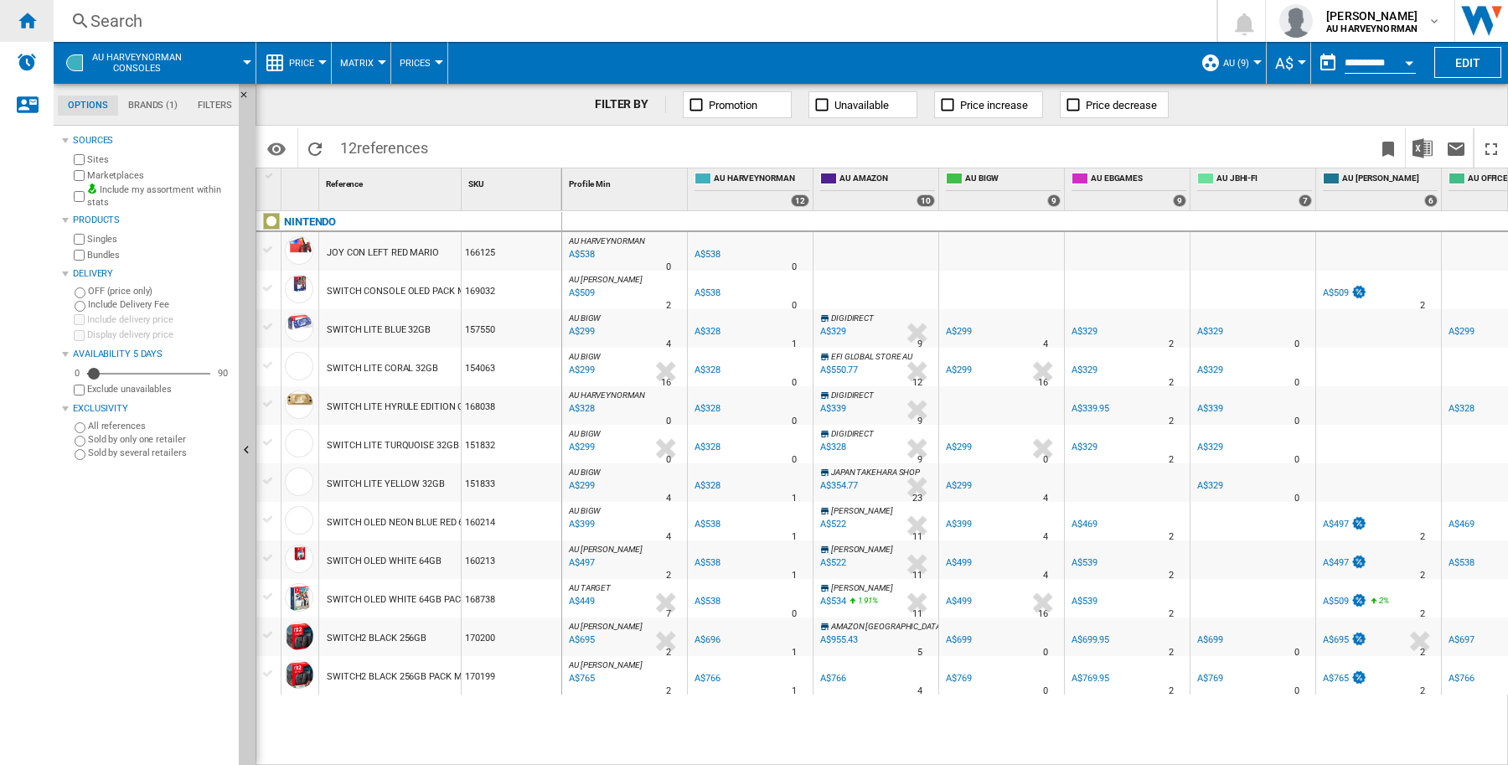
click at [25, 11] on ng-md-icon "Home" at bounding box center [27, 20] width 20 height 20
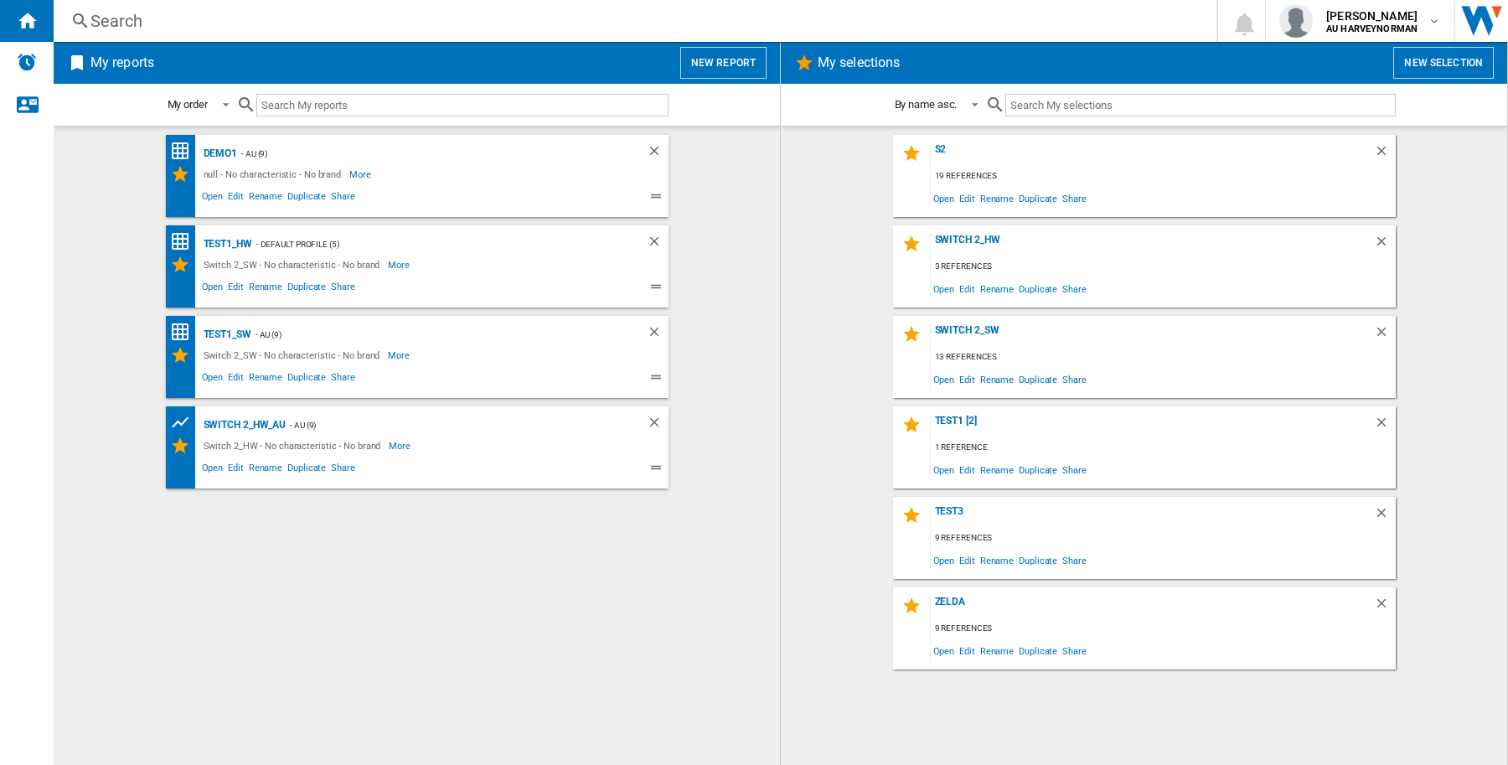
click at [716, 61] on button "New report" at bounding box center [723, 63] width 86 height 32
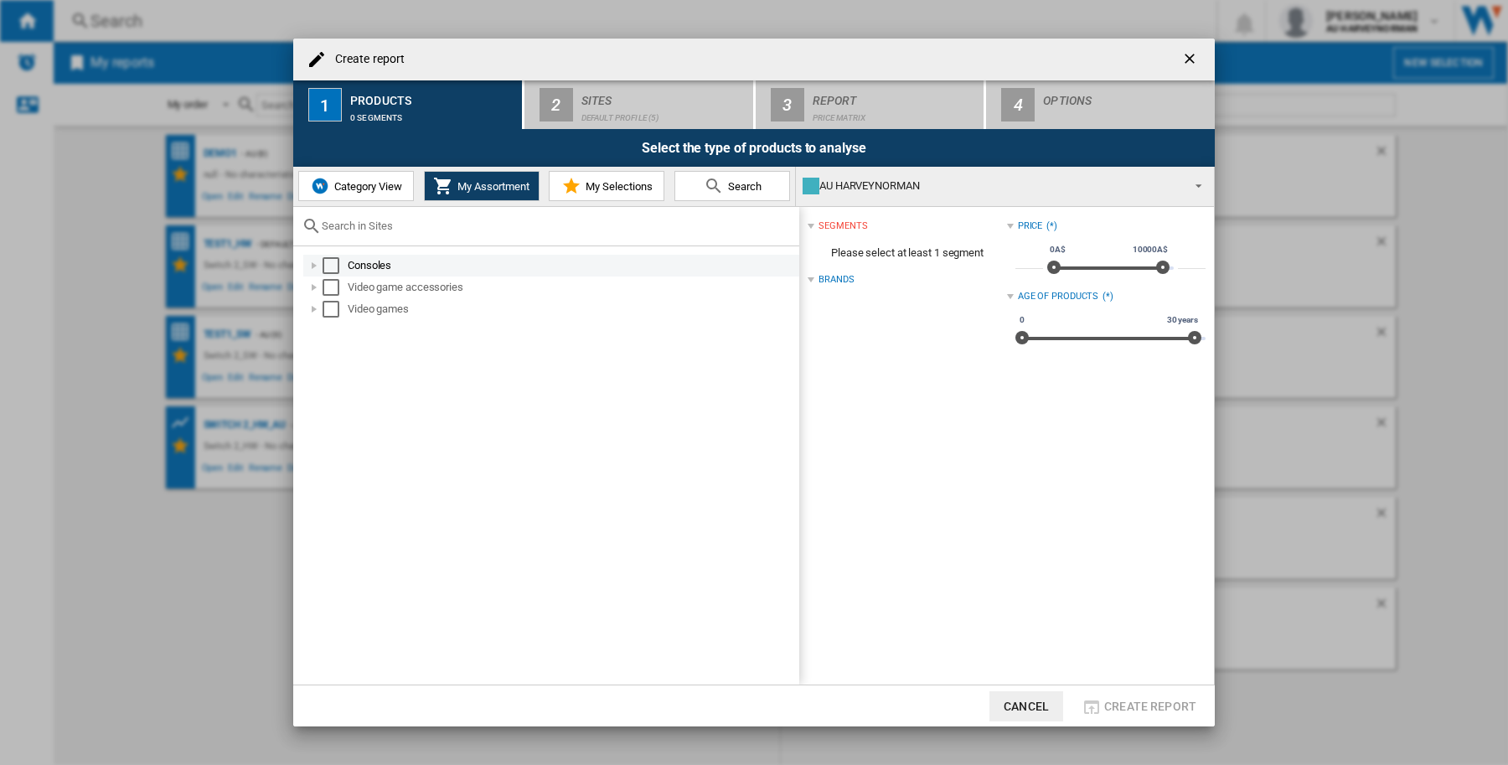
click at [329, 266] on div "Select" at bounding box center [330, 265] width 17 height 17
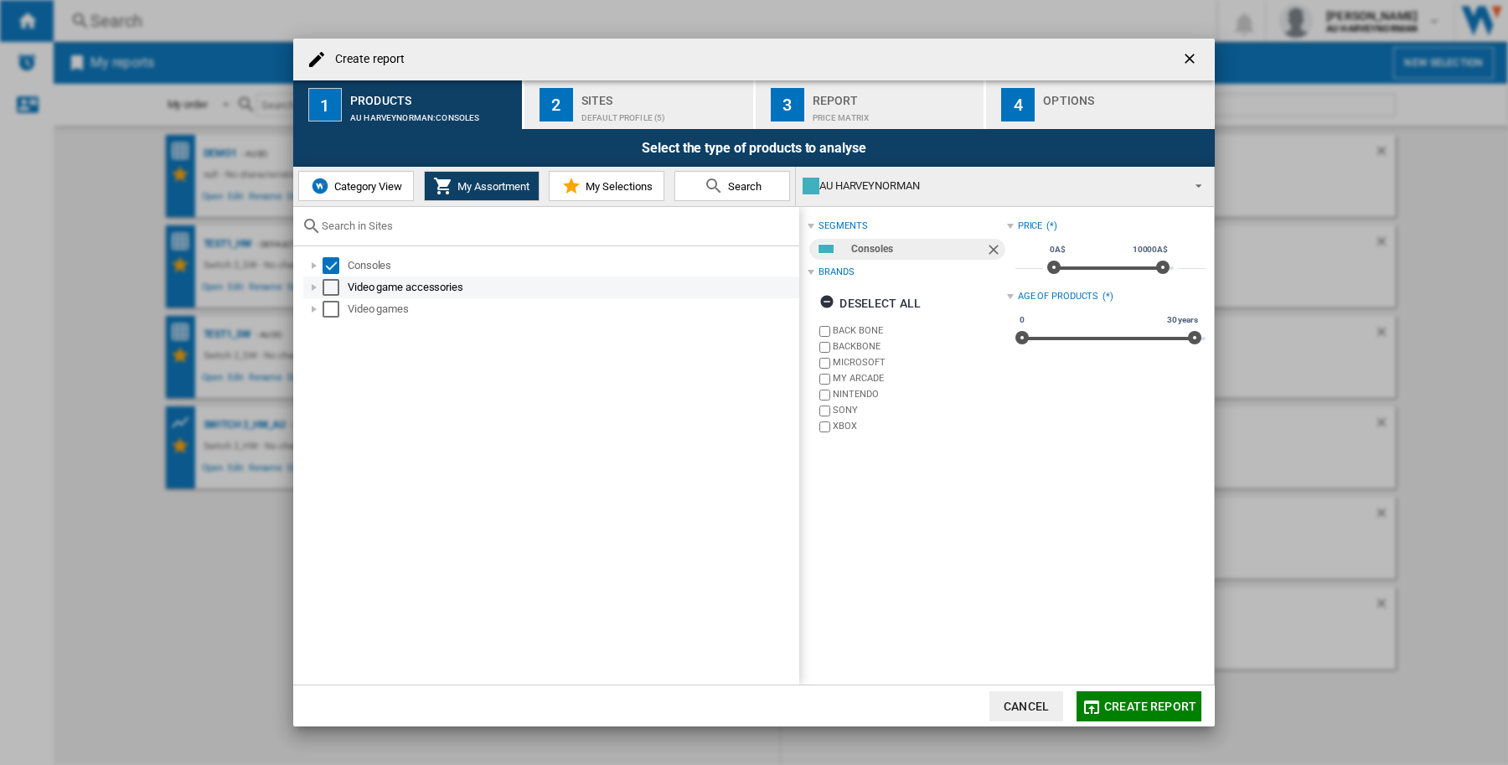
click at [335, 286] on div "Select" at bounding box center [330, 287] width 17 height 17
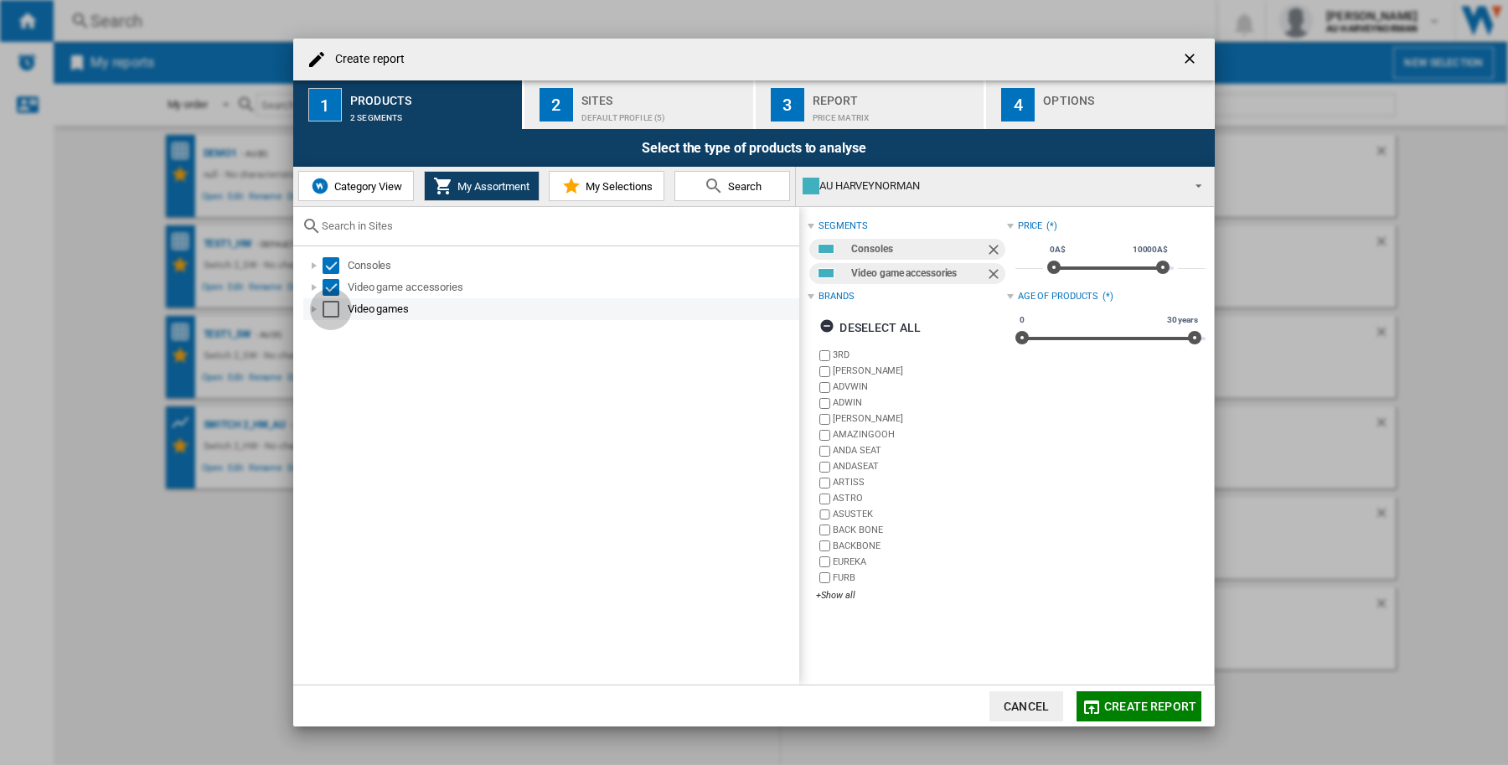
click at [327, 312] on div "Select" at bounding box center [330, 309] width 17 height 17
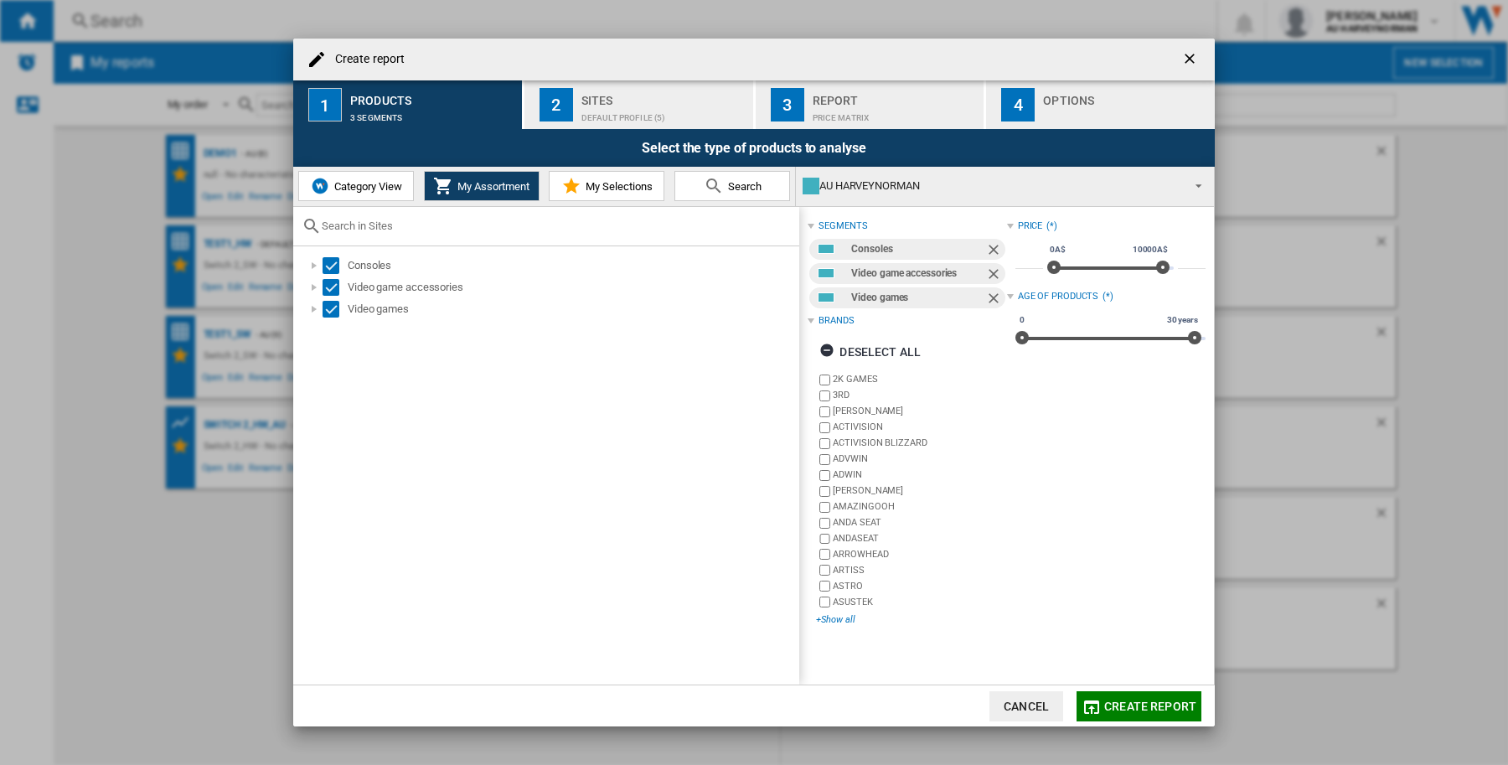
click at [842, 621] on div "+Show all" at bounding box center [911, 619] width 190 height 13
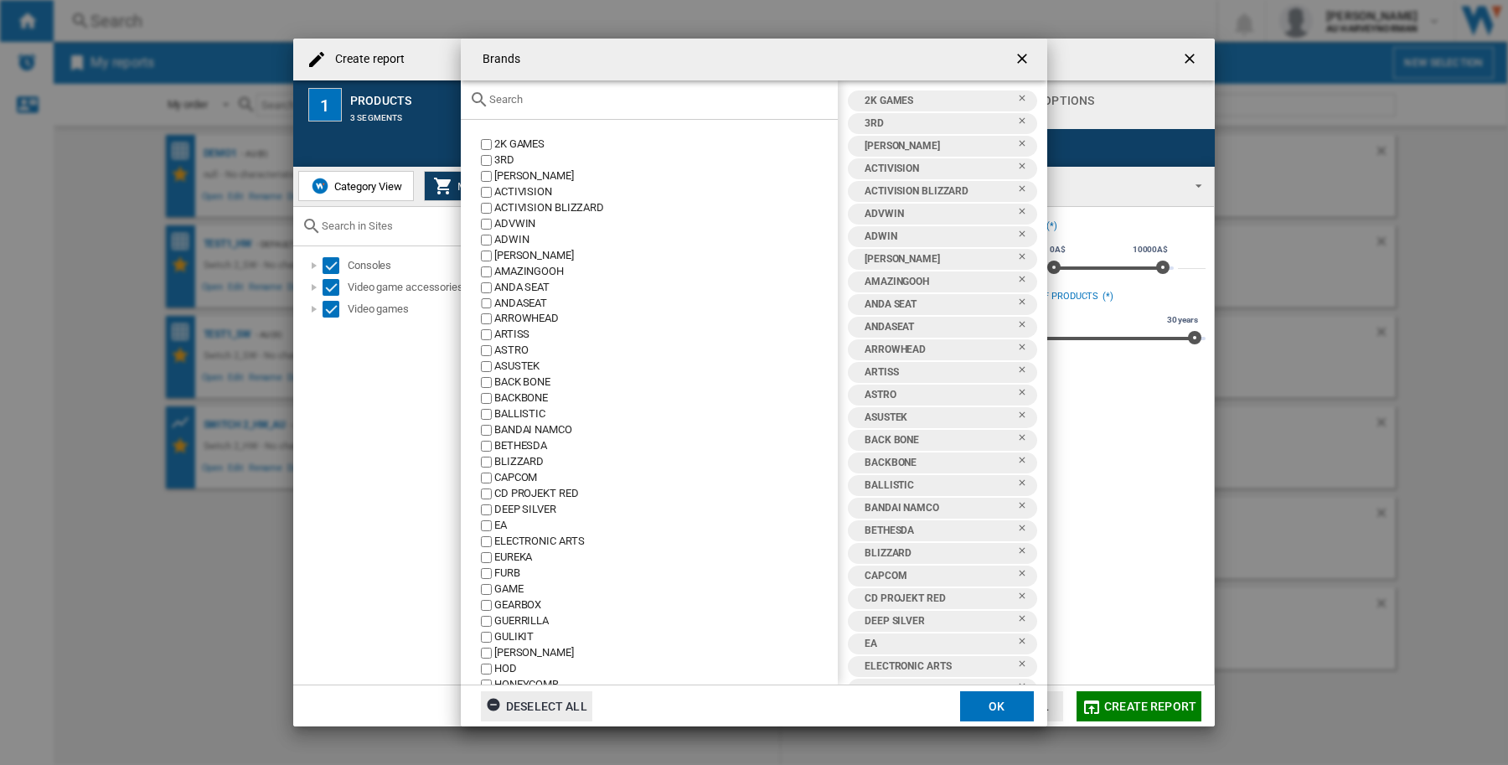
click at [558, 704] on div "Deselect all" at bounding box center [536, 706] width 101 height 30
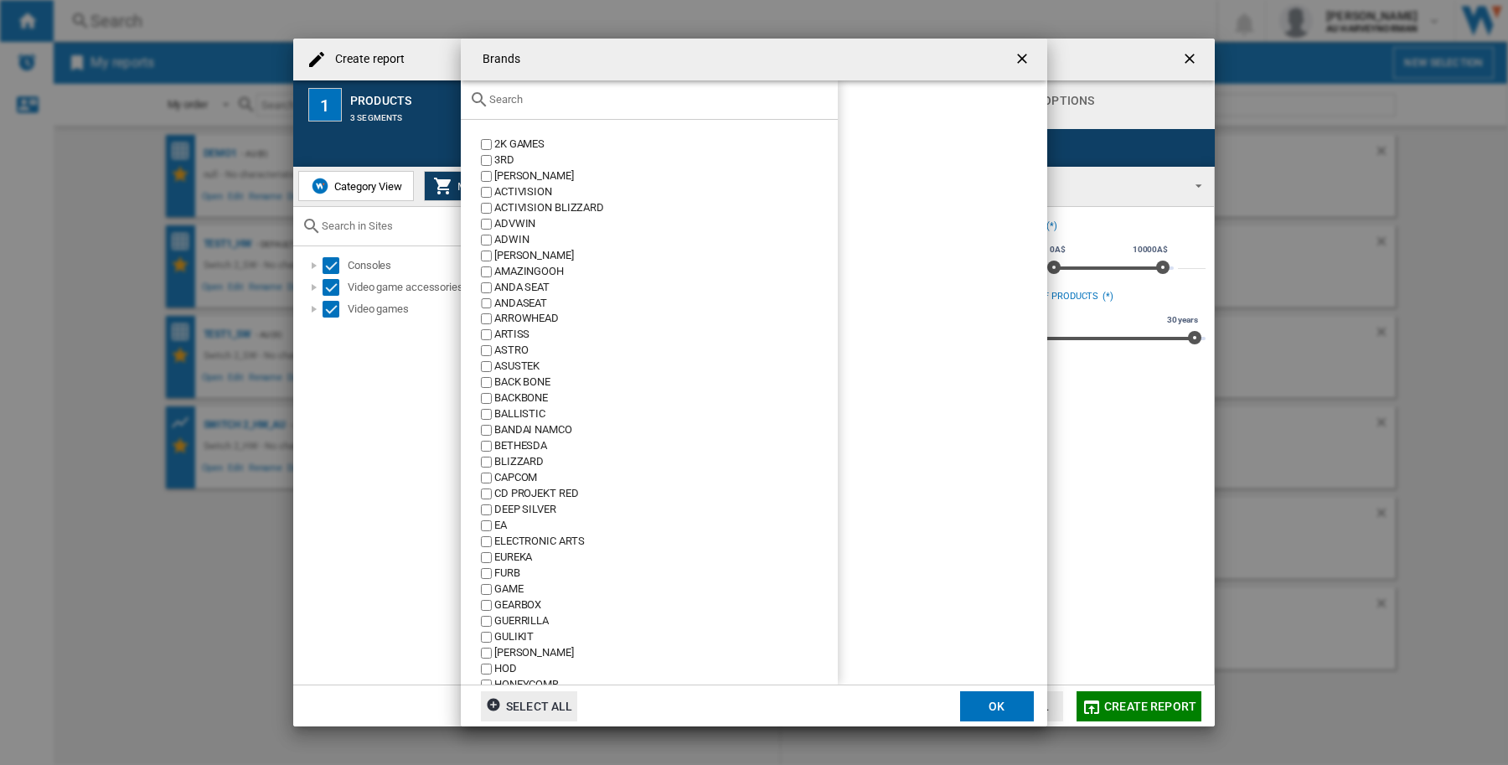
click at [564, 109] on div at bounding box center [649, 99] width 377 height 39
click at [559, 93] on input "text" at bounding box center [659, 99] width 340 height 13
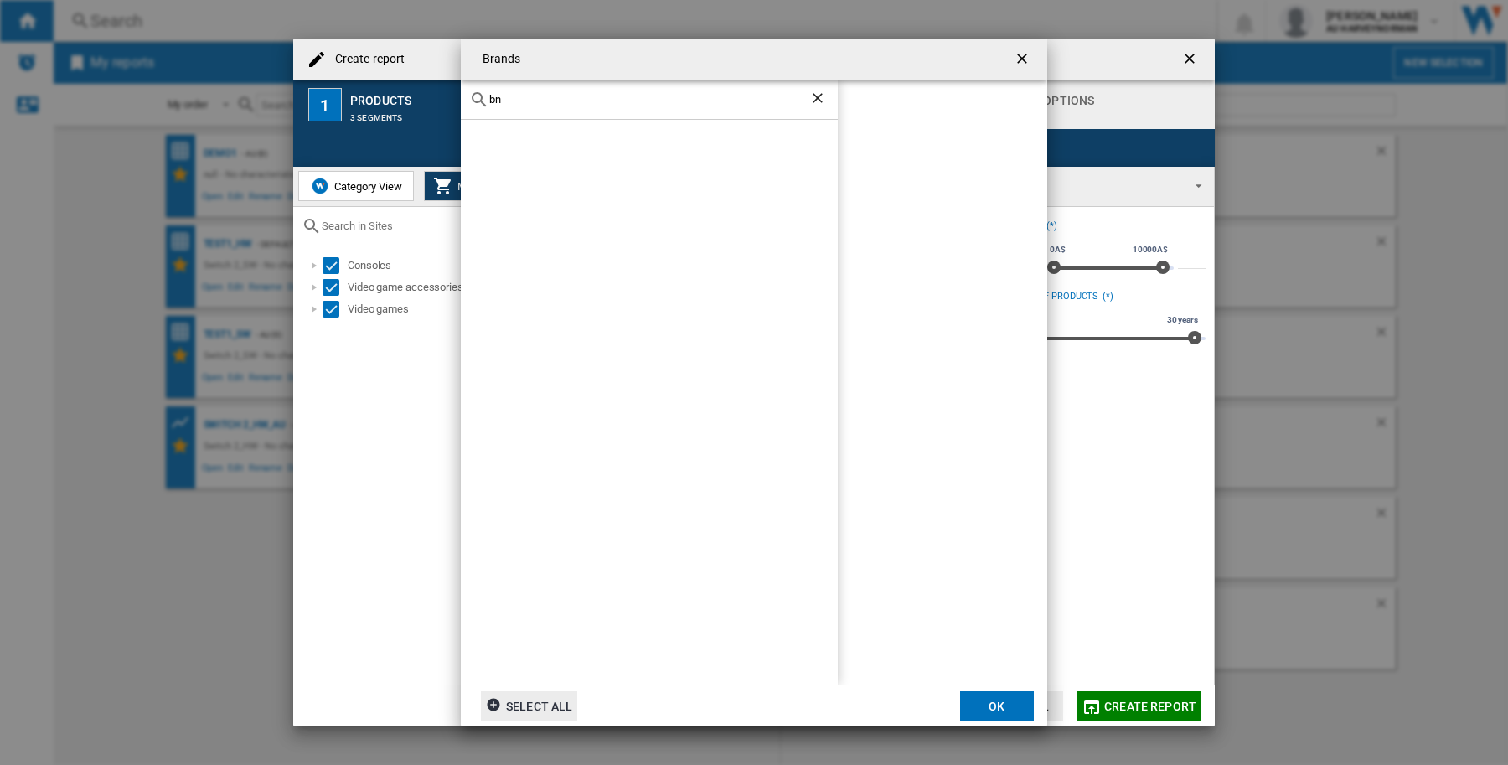
type input "b"
type input "ninte"
click at [991, 705] on button "OK" at bounding box center [997, 706] width 74 height 30
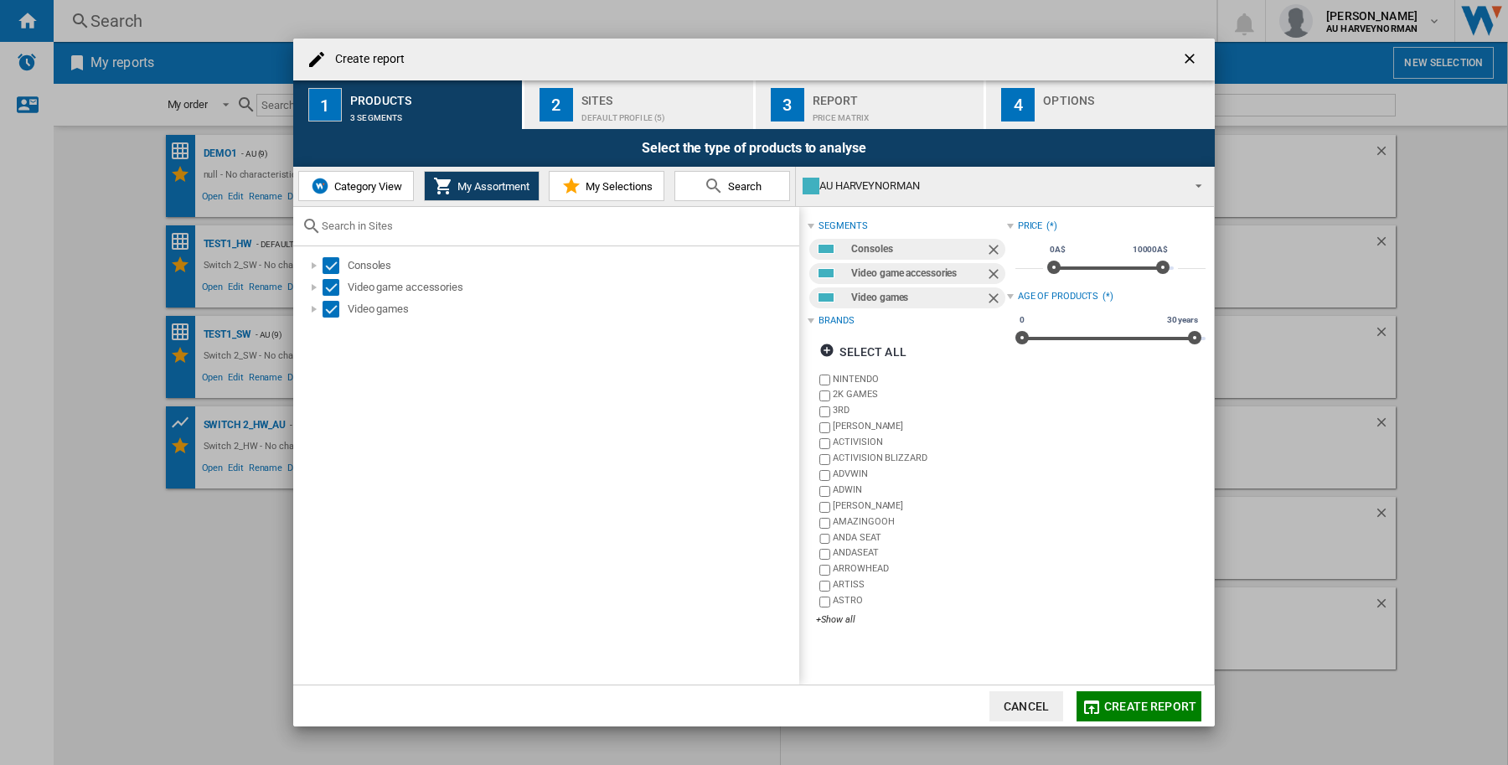
click at [1179, 709] on span "Create report" at bounding box center [1150, 705] width 92 height 13
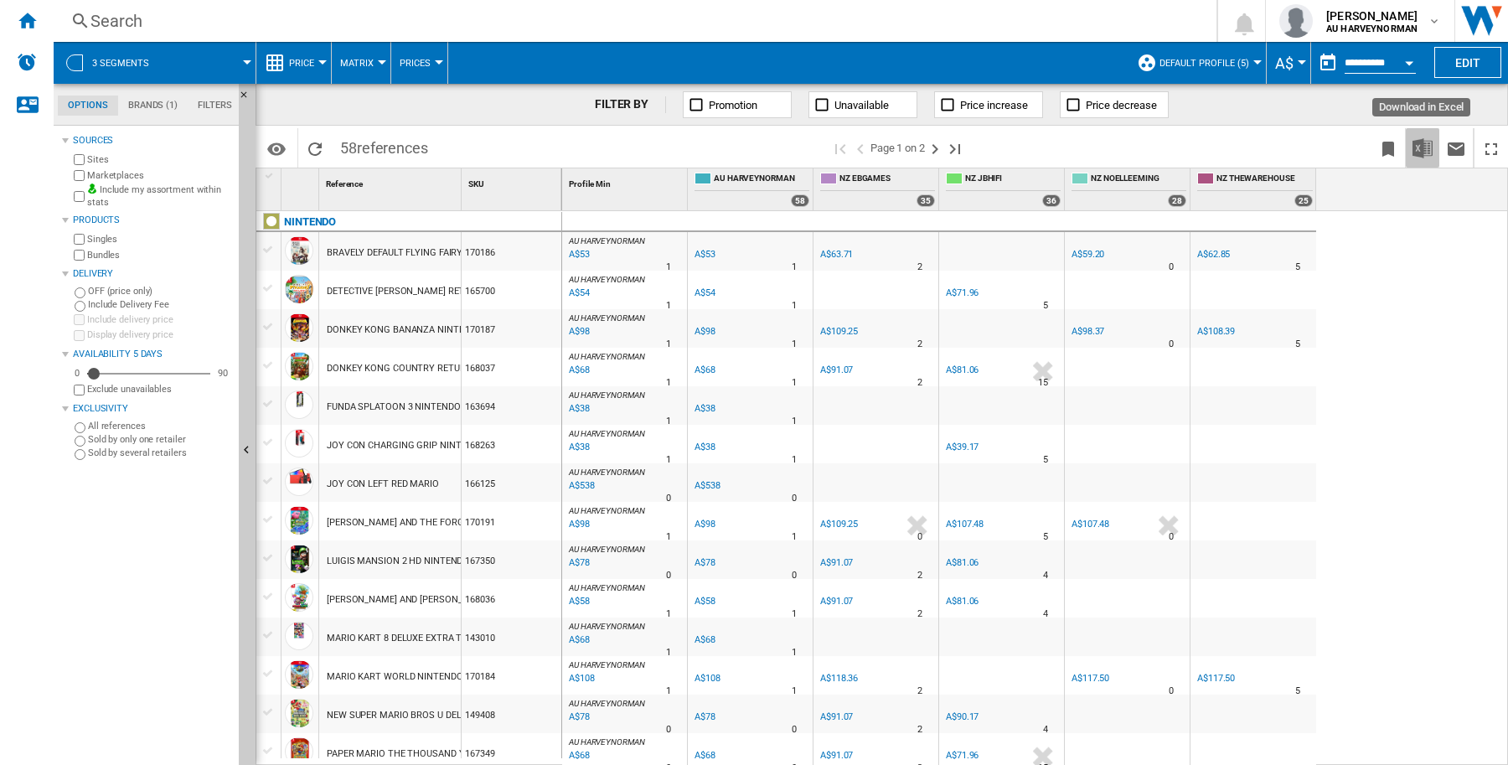
click at [1425, 151] on img "Download in Excel" at bounding box center [1422, 148] width 20 height 20
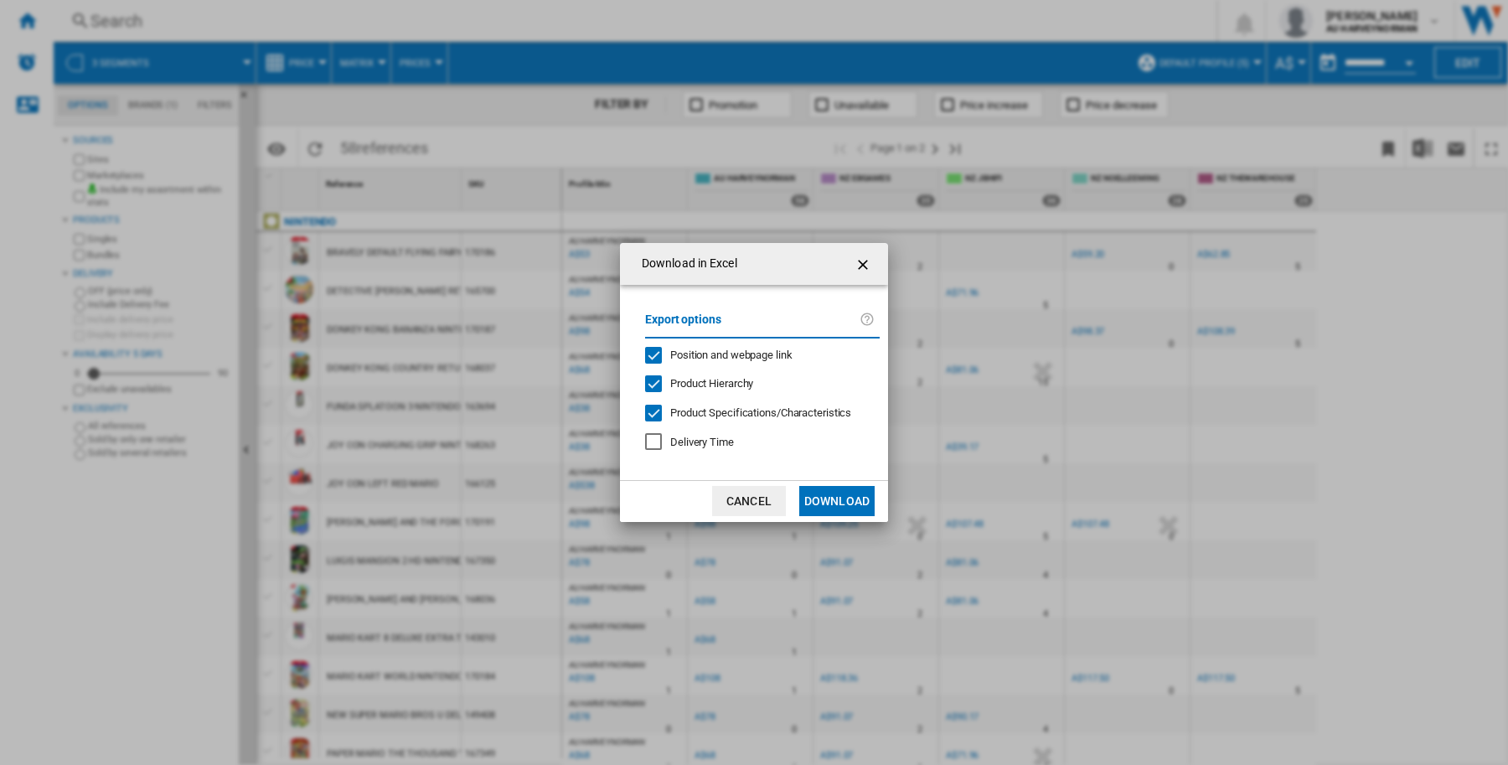
click at [649, 353] on div "Position and webpage link" at bounding box center [653, 355] width 17 height 17
click at [655, 385] on div "Product Hierarchy" at bounding box center [653, 383] width 17 height 17
drag, startPoint x: 651, startPoint y: 411, endPoint x: 674, endPoint y: 420, distance: 24.9
click at [652, 413] on div at bounding box center [653, 413] width 17 height 17
click at [817, 497] on button "Download" at bounding box center [836, 501] width 75 height 30
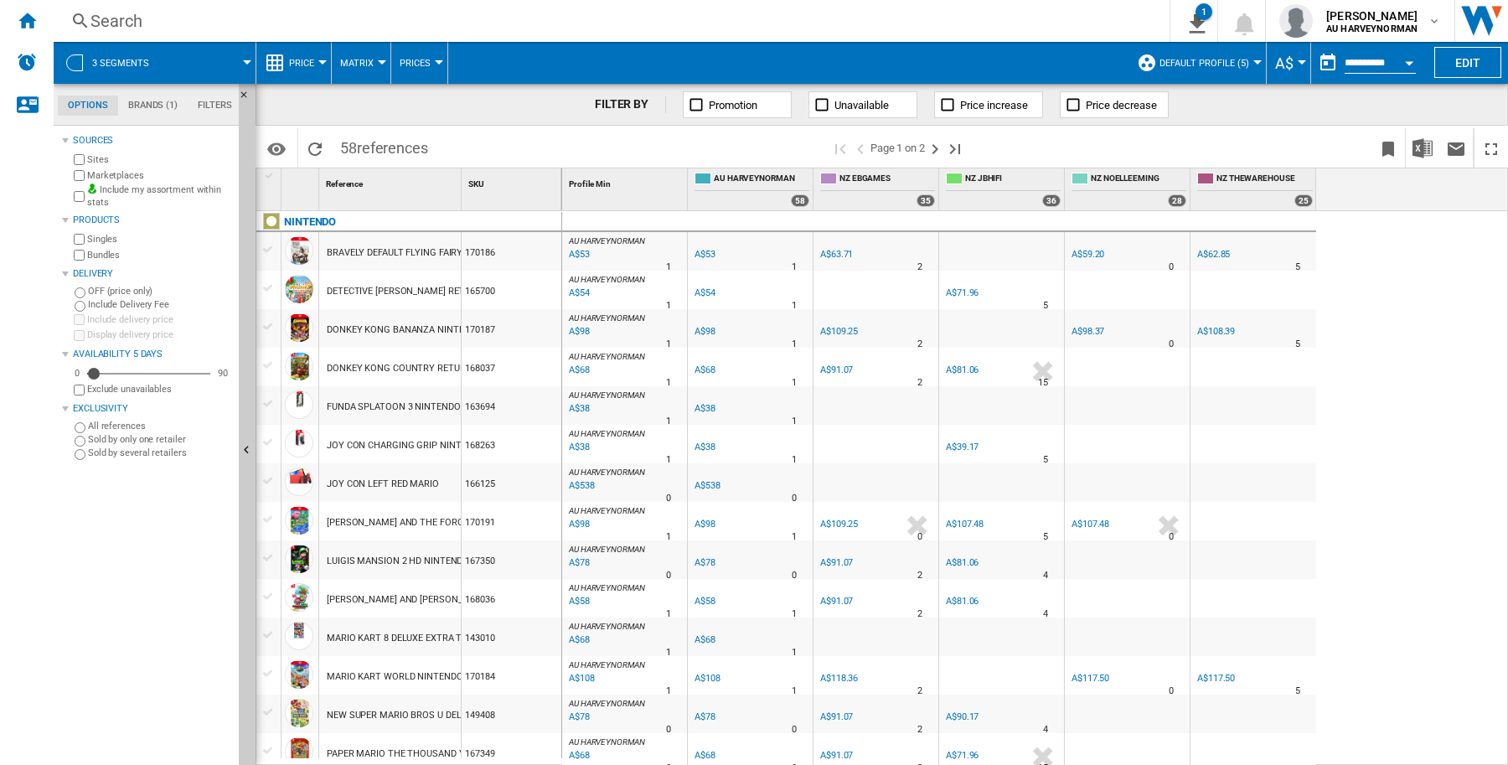
click at [1233, 64] on span "Default profile (5)" at bounding box center [1204, 63] width 90 height 11
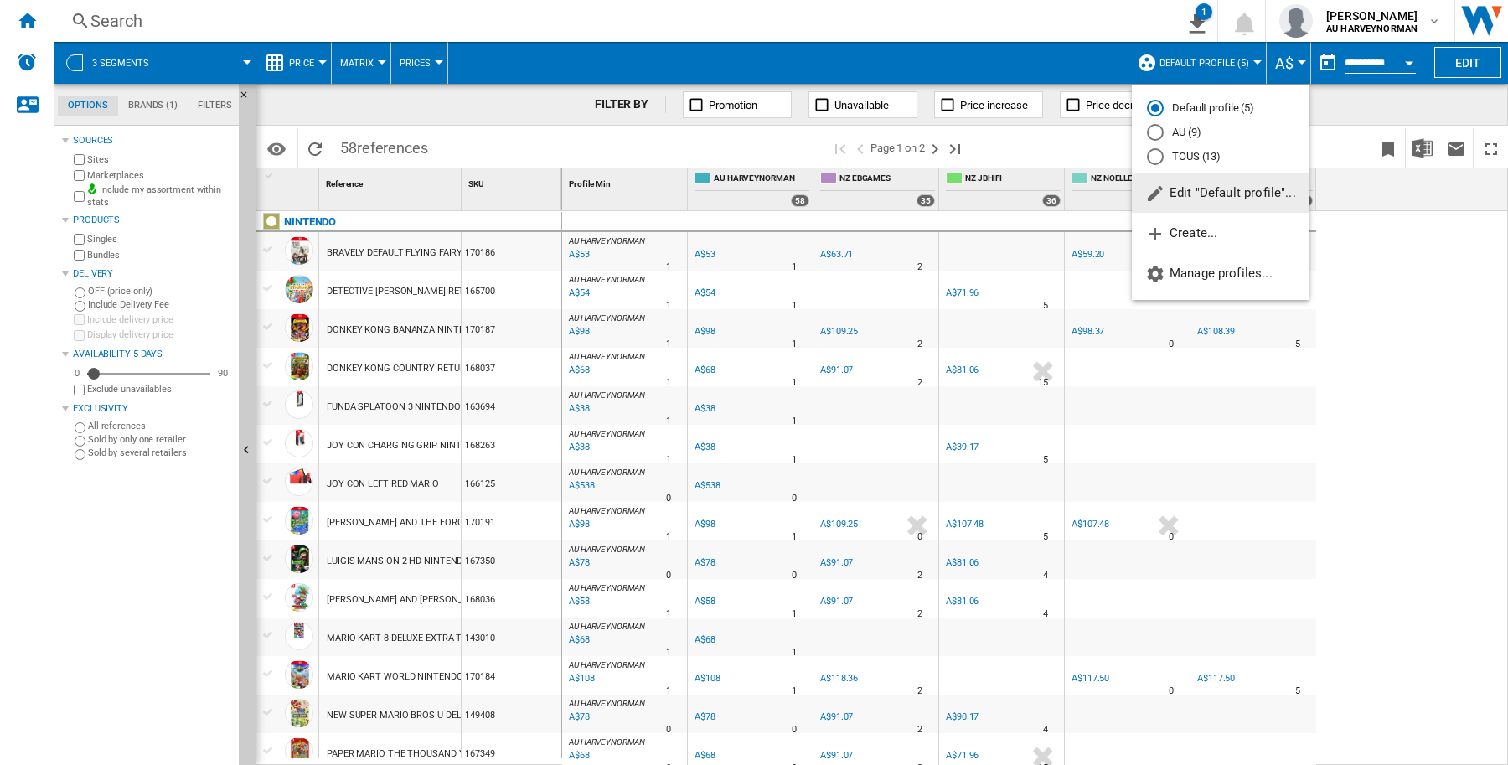
click at [1223, 128] on md-radio-button "AU (9)" at bounding box center [1220, 133] width 147 height 16
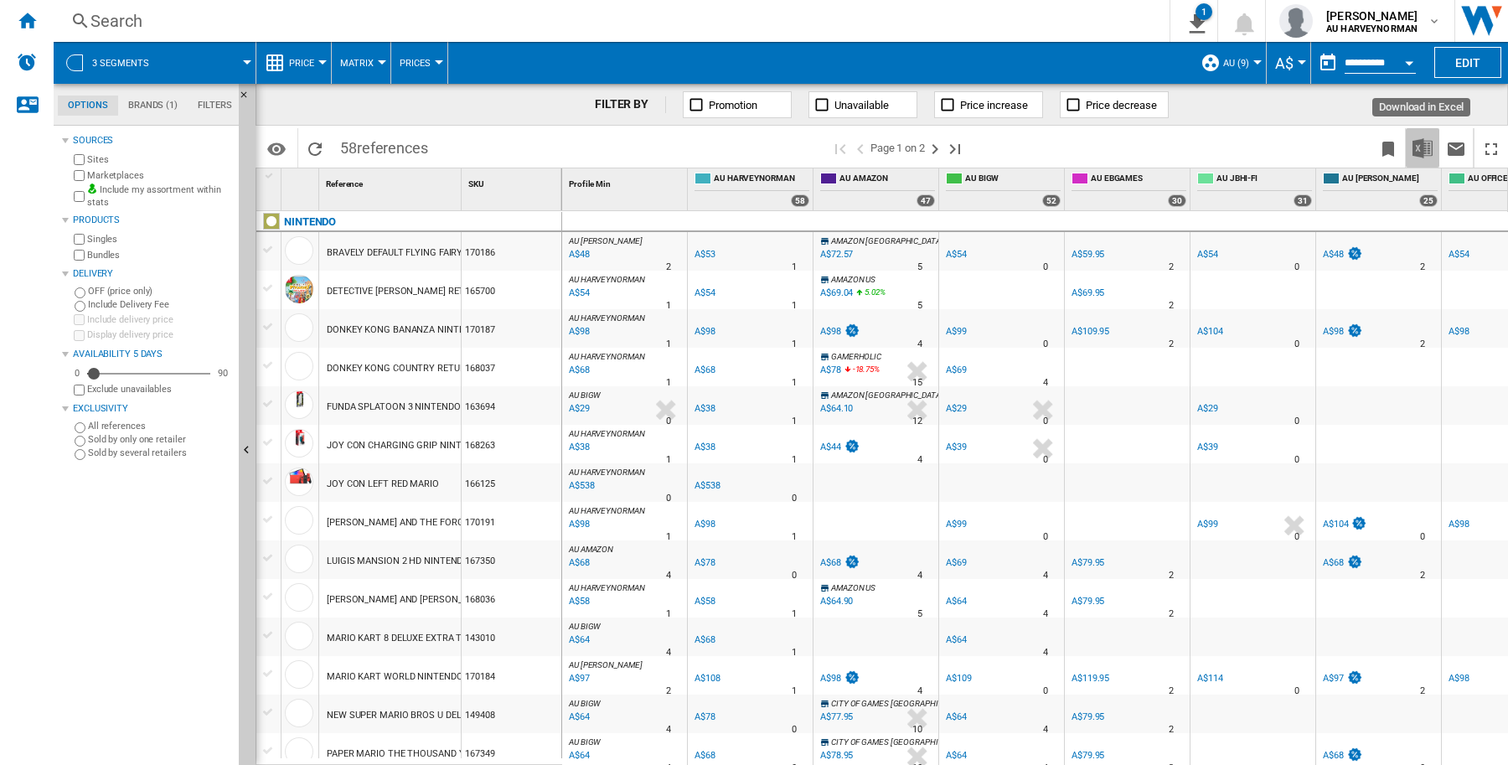
click at [1418, 140] on img "Download in Excel" at bounding box center [1422, 148] width 20 height 20
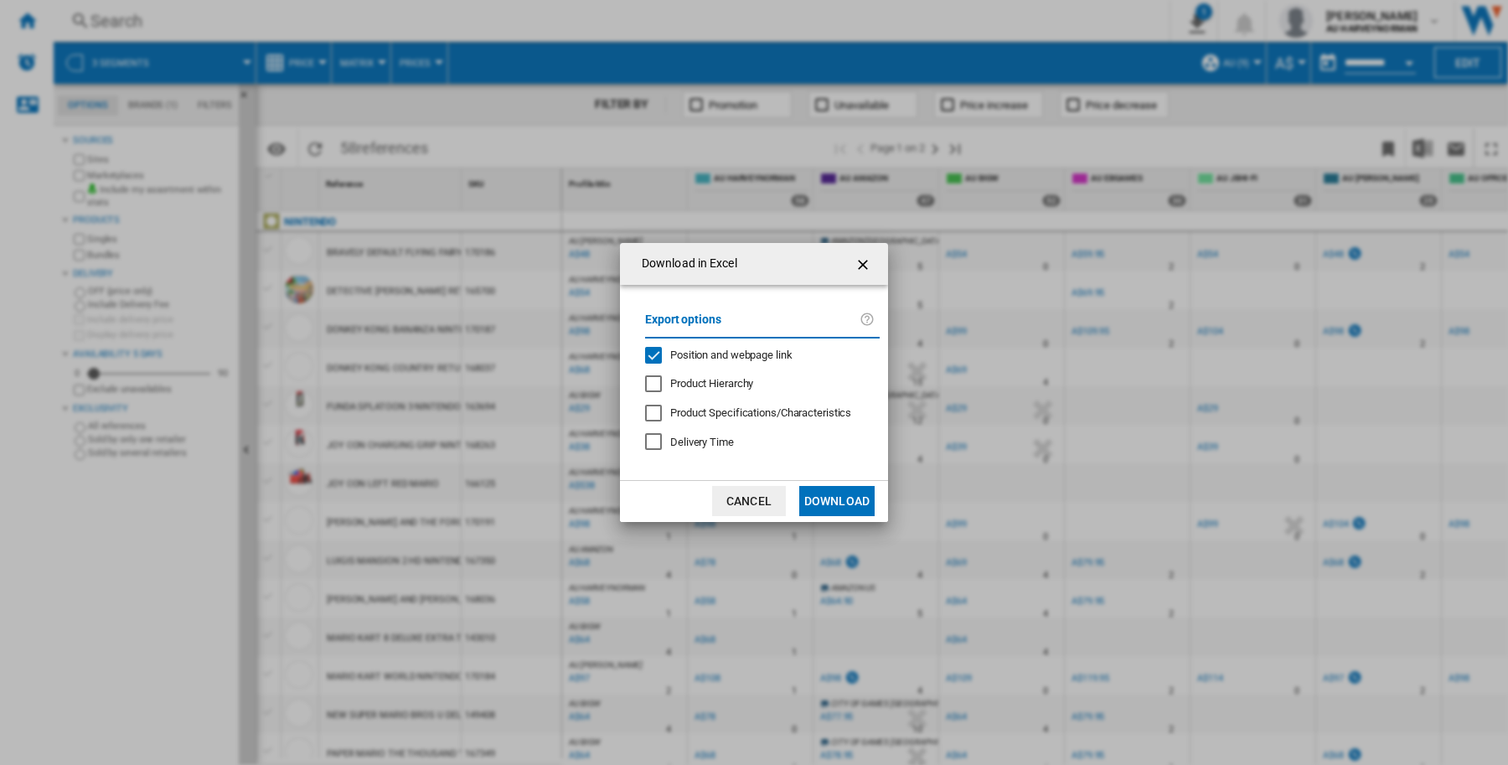
click at [652, 358] on div "Position and webpage link" at bounding box center [653, 355] width 17 height 17
click at [827, 503] on button "Download" at bounding box center [836, 501] width 75 height 30
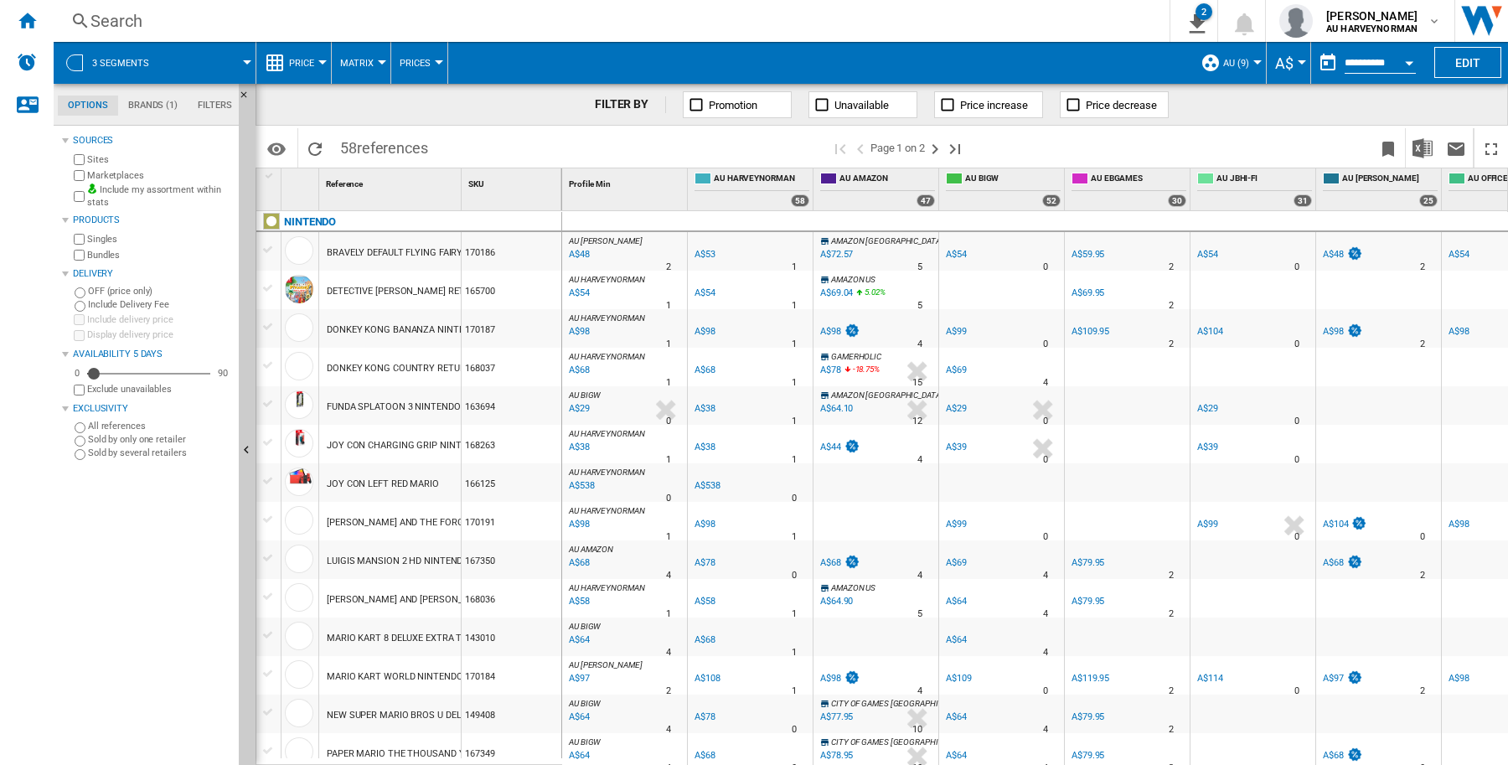
click at [152, 9] on div "Search" at bounding box center [607, 20] width 1035 height 23
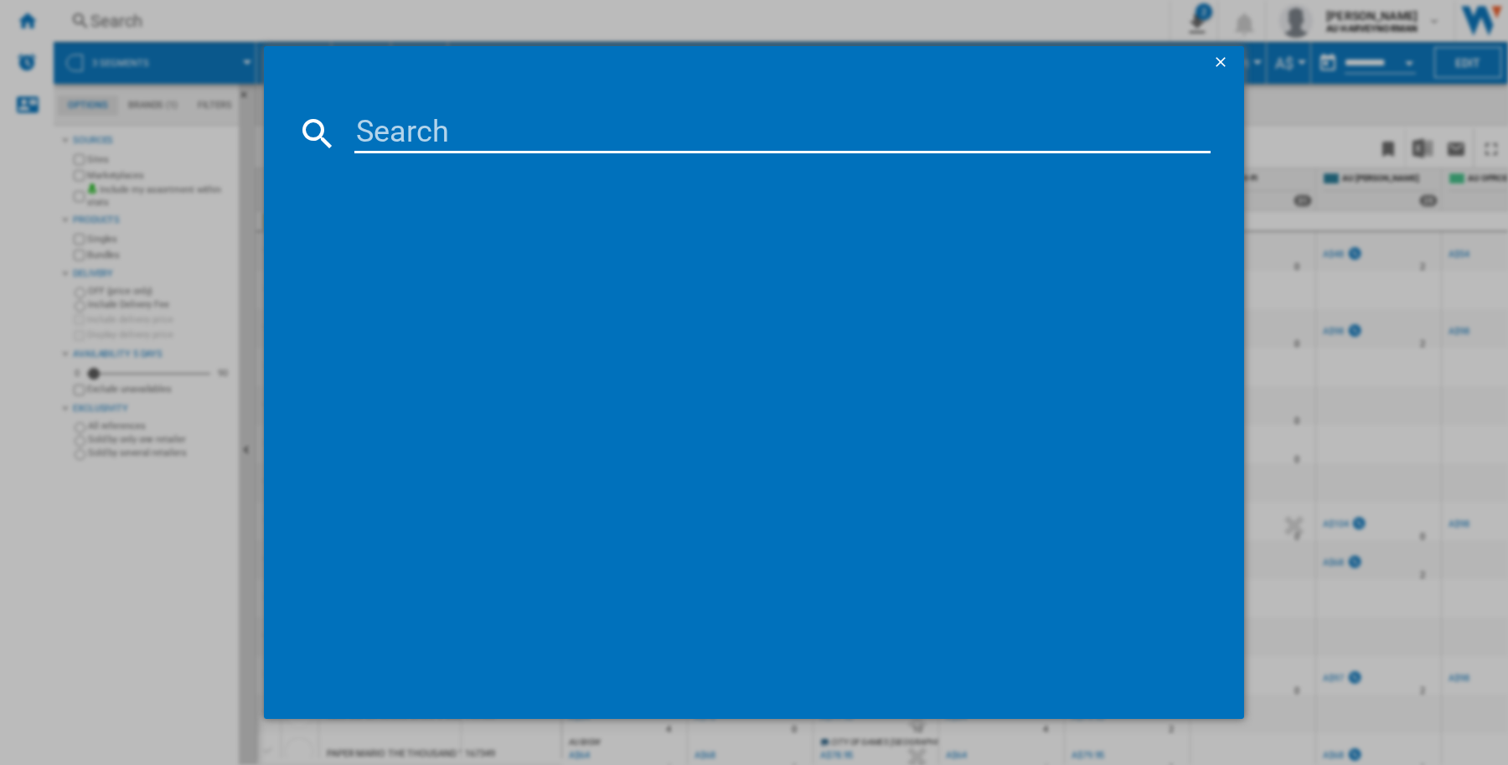
click at [603, 132] on input at bounding box center [782, 133] width 856 height 40
paste input "B0BB2M5MBY"
type input "B0BB2M5MBY"
click at [1212, 64] on ng-md-icon "getI18NText('BUTTONS.CLOSE_DIALOG')" at bounding box center [1222, 64] width 20 height 20
